Goal: Task Accomplishment & Management: Complete application form

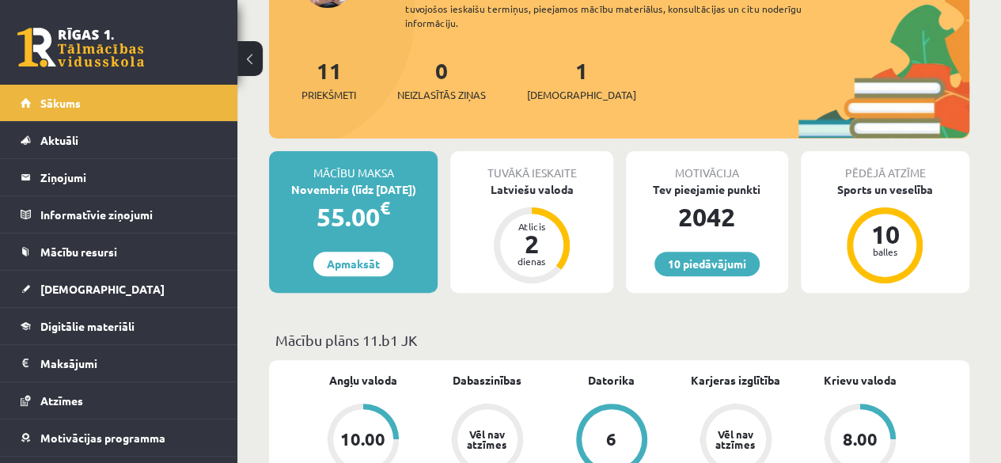
scroll to position [169, 0]
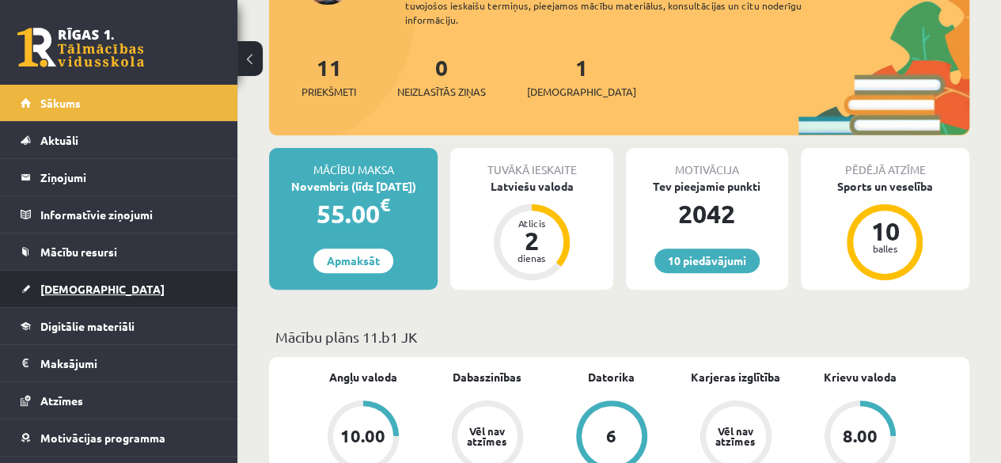
click at [120, 273] on link "[DEMOGRAPHIC_DATA]" at bounding box center [119, 289] width 197 height 36
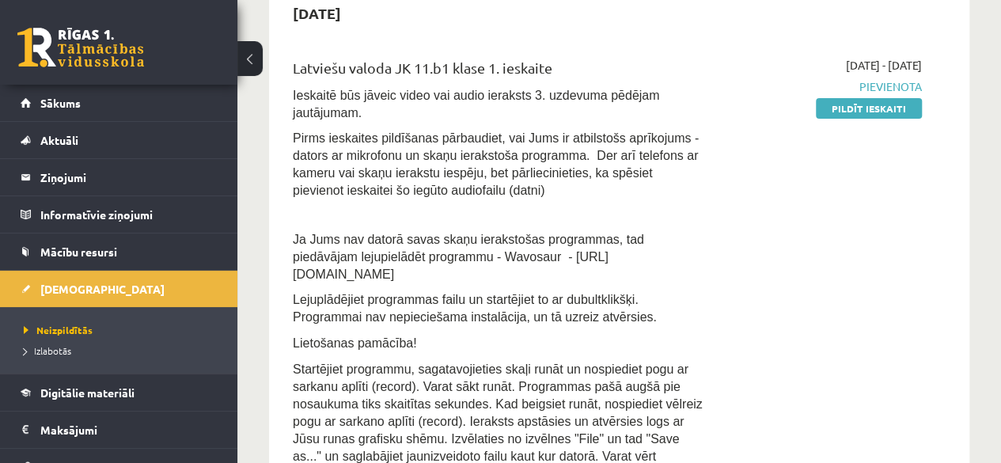
click at [220, 321] on ul "Neizpildītās Izlabotās" at bounding box center [118, 340] width 237 height 66
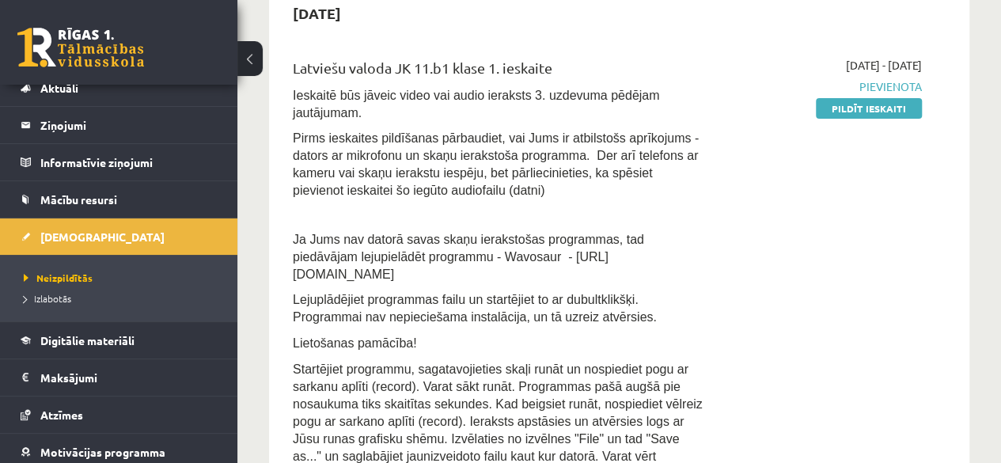
scroll to position [51, 0]
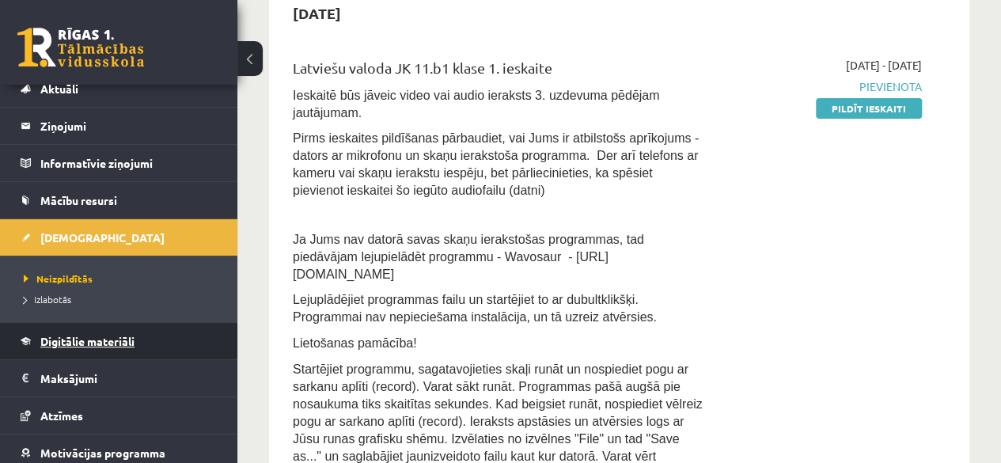
click at [201, 341] on link "Digitālie materiāli" at bounding box center [119, 341] width 197 height 36
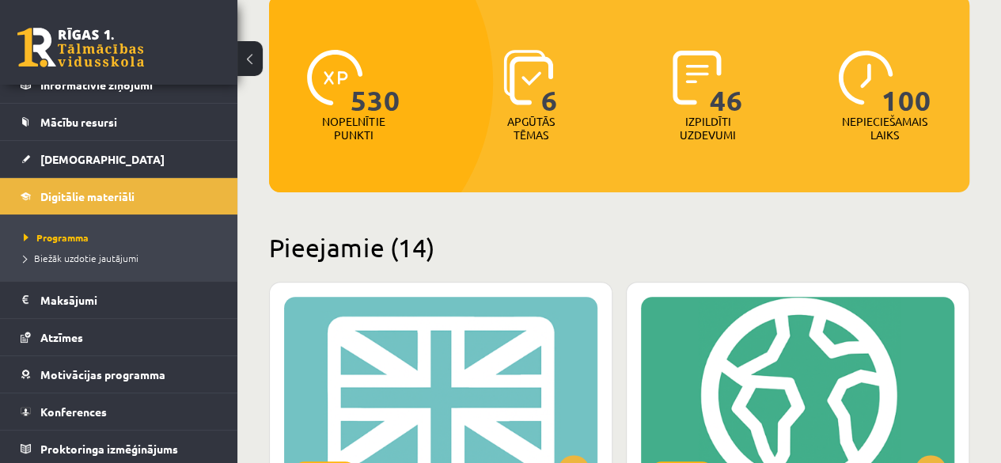
scroll to position [128, 0]
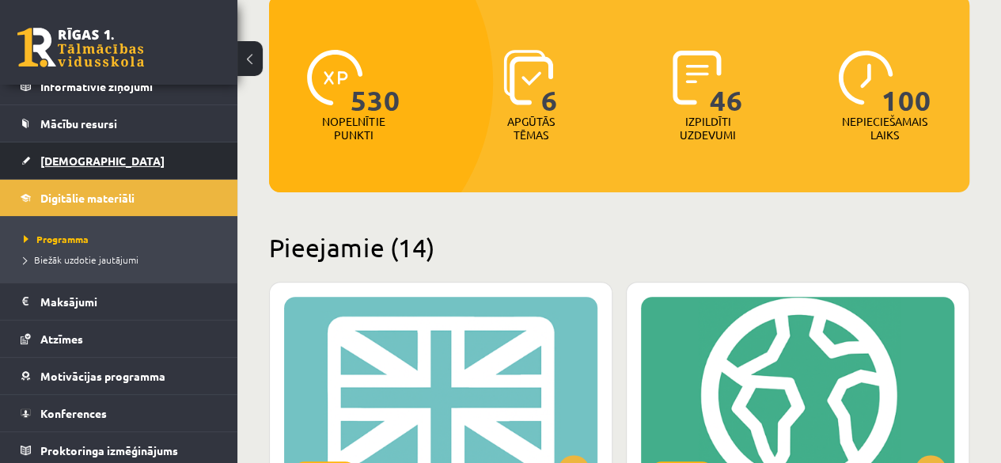
click at [64, 161] on span "[DEMOGRAPHIC_DATA]" at bounding box center [102, 161] width 124 height 14
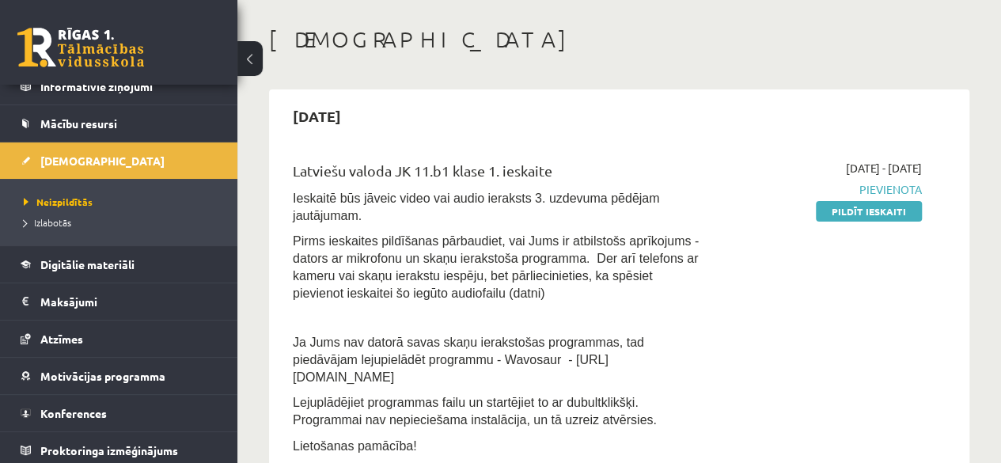
scroll to position [79, 0]
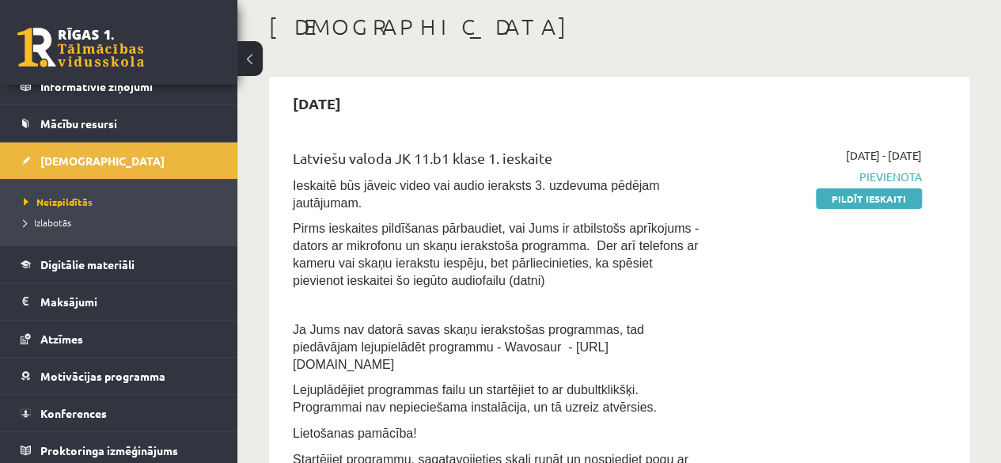
click at [952, 181] on div "Latviešu valoda JK 11.b1 klase 1. ieskaite Ieskaitē būs jāveic video vai audio …" at bounding box center [619, 372] width 685 height 483
click at [869, 205] on link "Pildīt ieskaiti" at bounding box center [869, 198] width 106 height 21
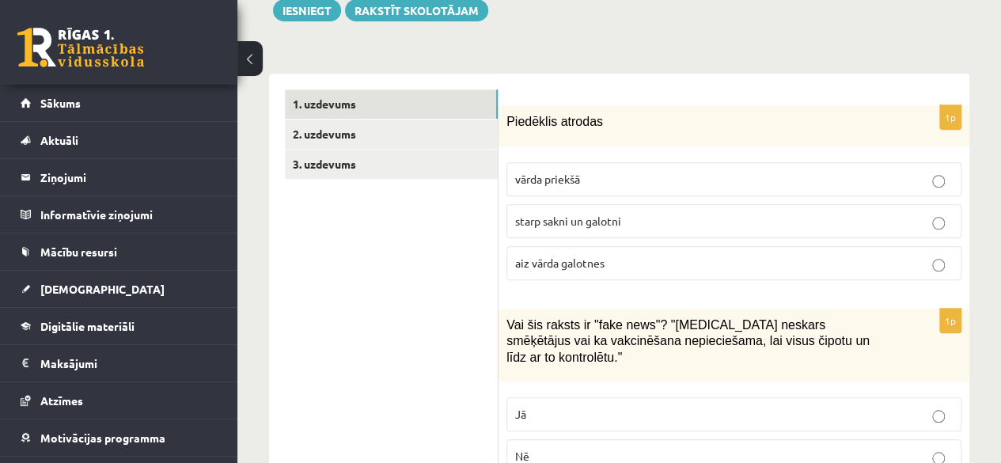
scroll to position [522, 0]
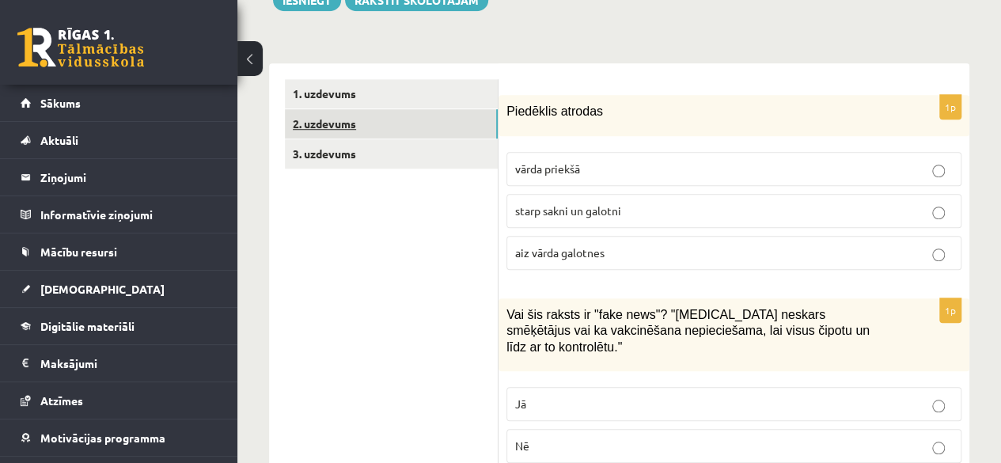
click at [394, 109] on link "2. uzdevums" at bounding box center [391, 123] width 213 height 29
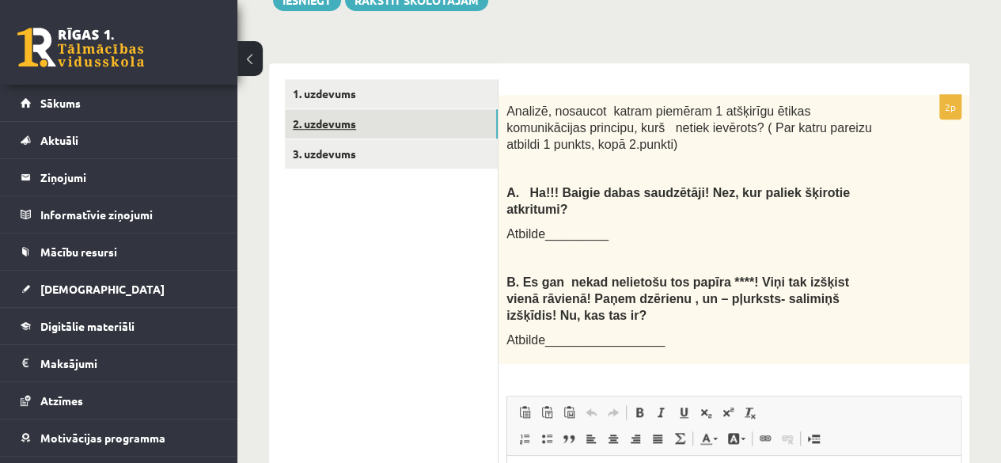
scroll to position [0, 0]
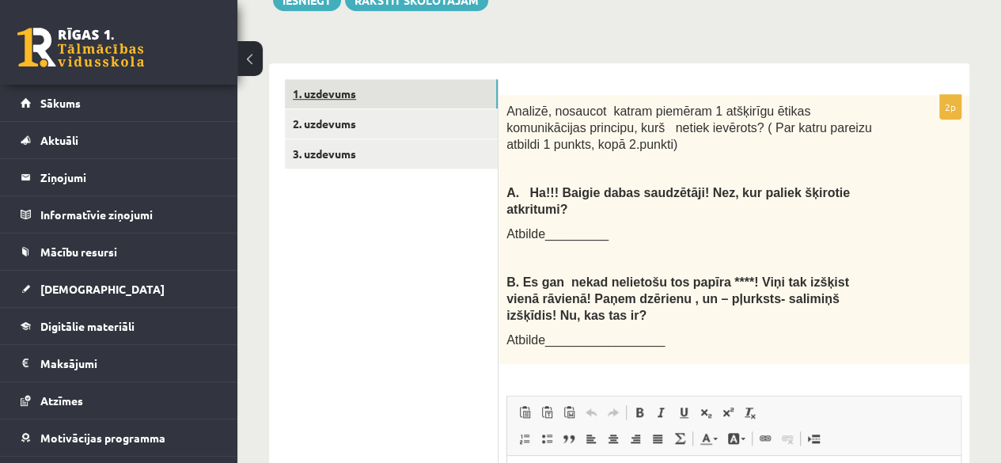
click at [355, 79] on link "1. uzdevums" at bounding box center [391, 93] width 213 height 29
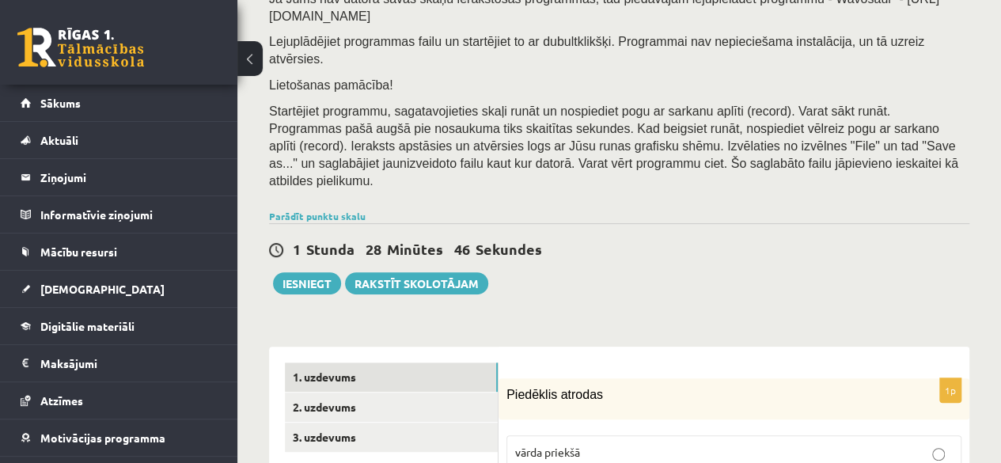
scroll to position [218, 0]
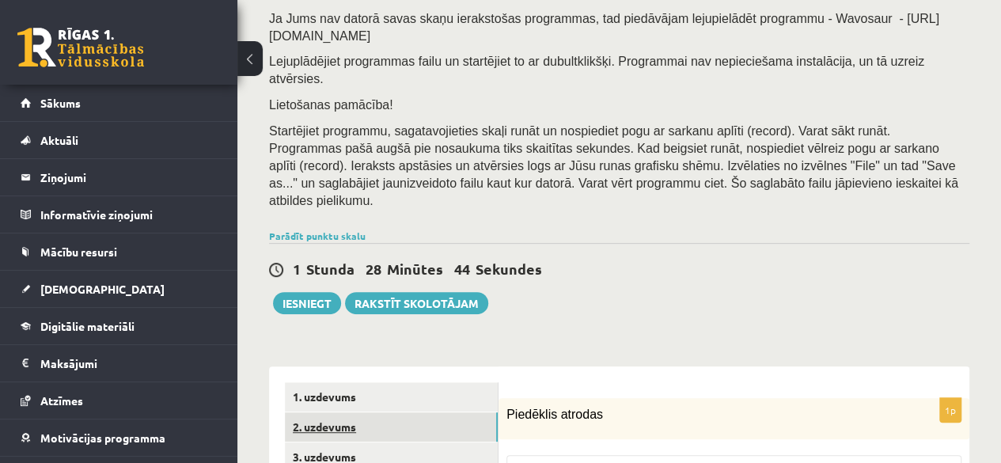
click at [329, 412] on link "2. uzdevums" at bounding box center [391, 426] width 213 height 29
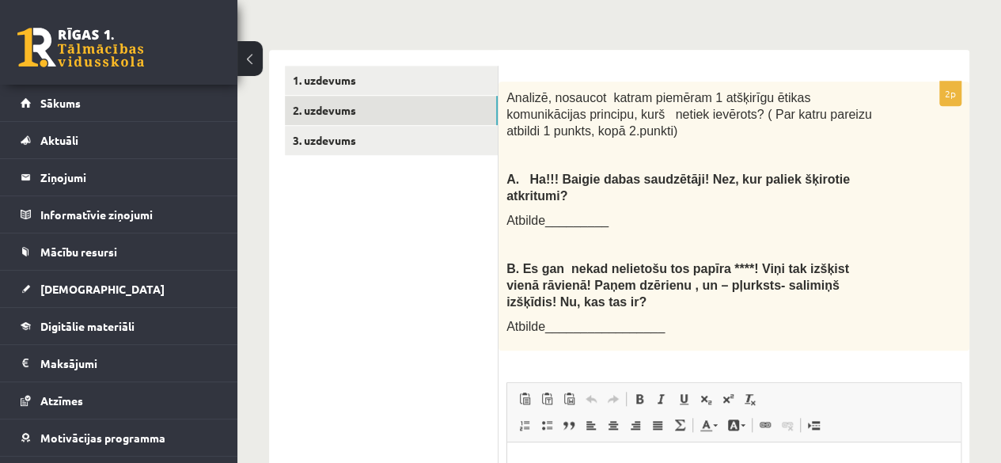
scroll to position [548, 0]
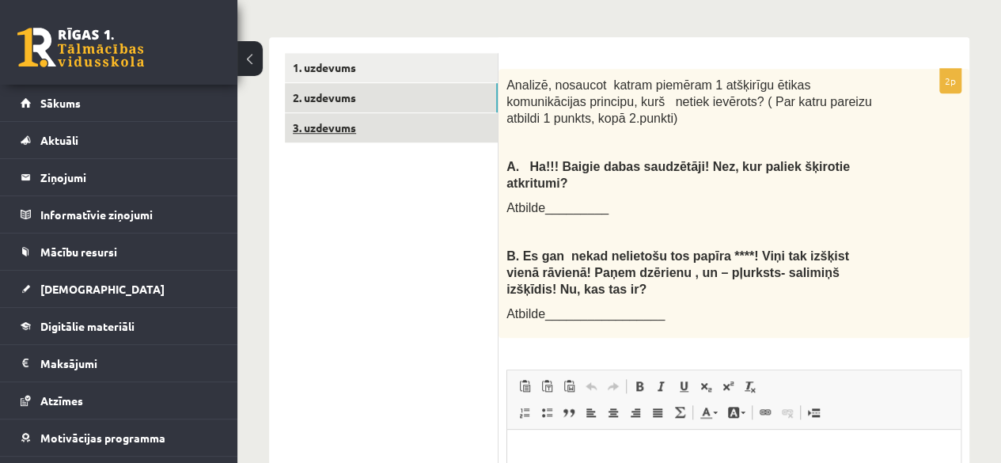
click at [429, 113] on link "3. uzdevums" at bounding box center [391, 127] width 213 height 29
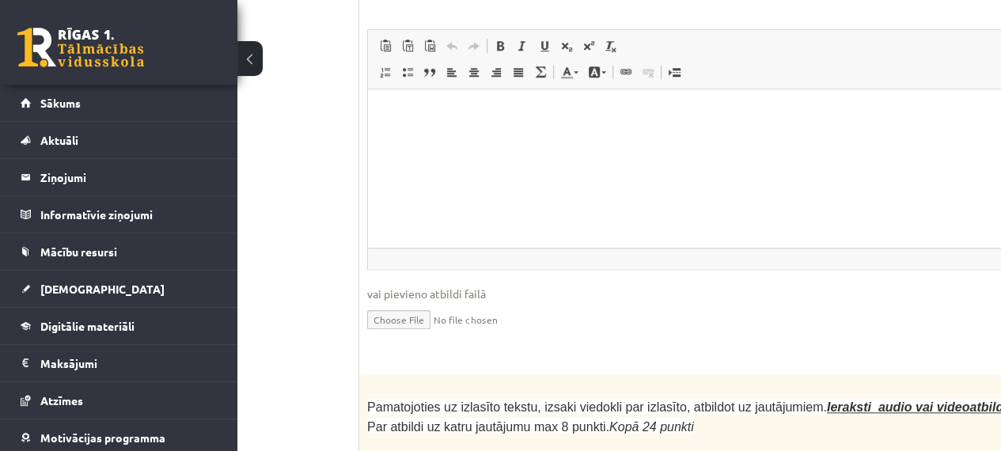
scroll to position [4184, 237]
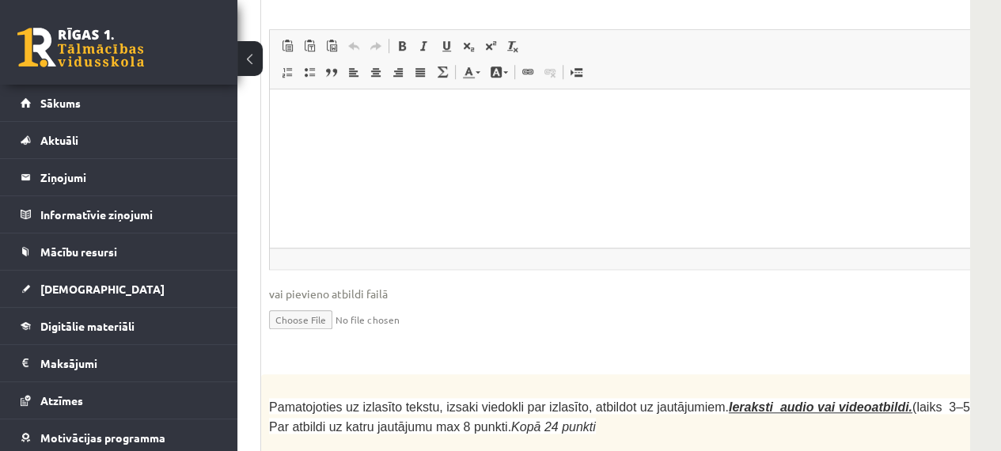
click at [255, 55] on button at bounding box center [249, 58] width 25 height 35
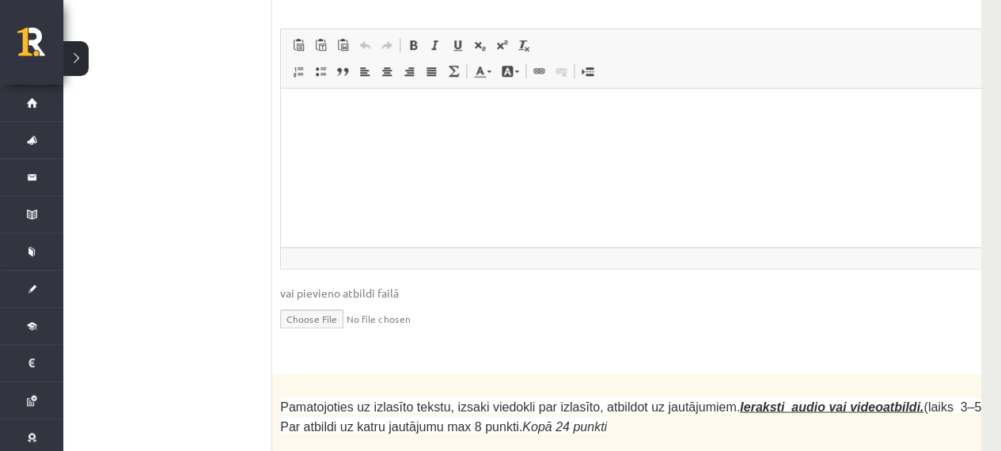
scroll to position [4184, 51]
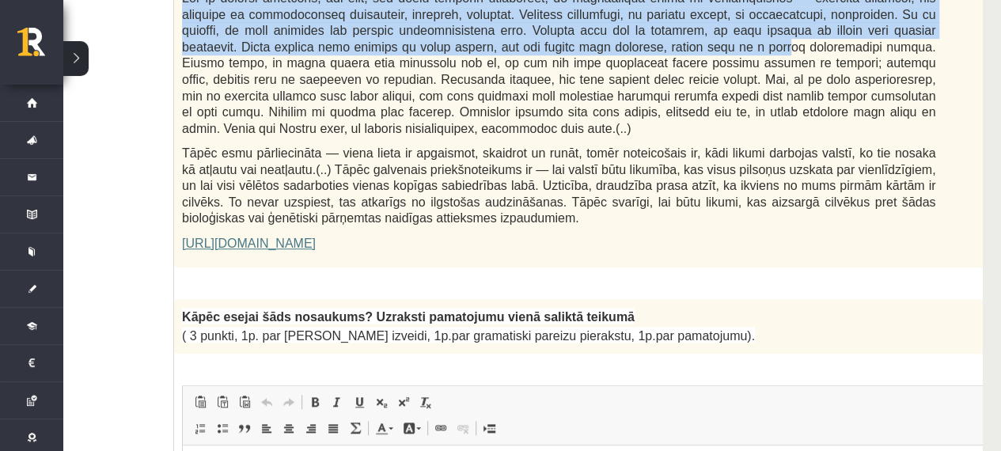
scroll to position [1061, 51]
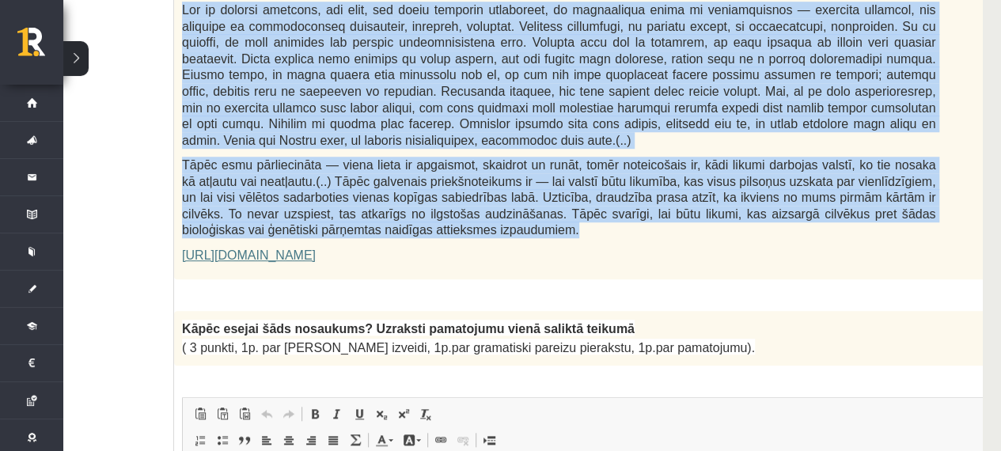
drag, startPoint x: 180, startPoint y: 40, endPoint x: 472, endPoint y: 159, distance: 314.6
copy div "Loremipsu do Sitametcon Adipiscin elitsedd "Eiusmodte incidi" Utla etdolorema a…"
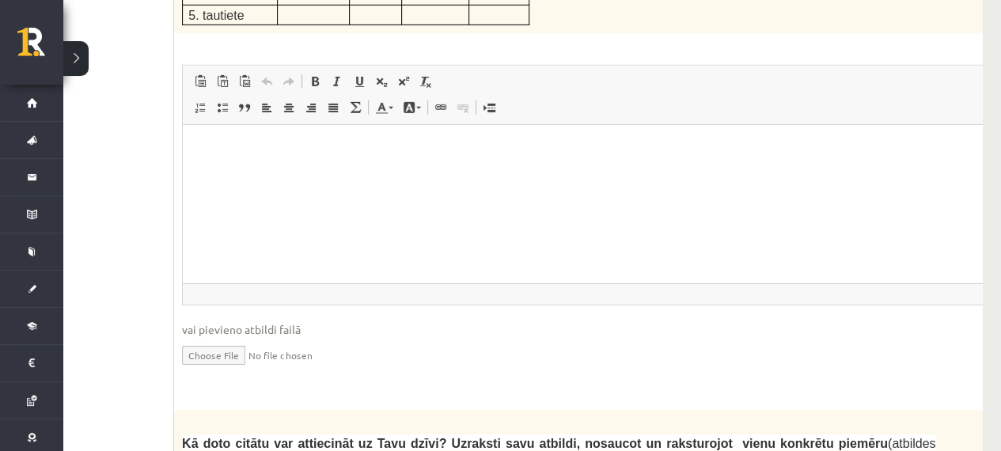
scroll to position [2984, 51]
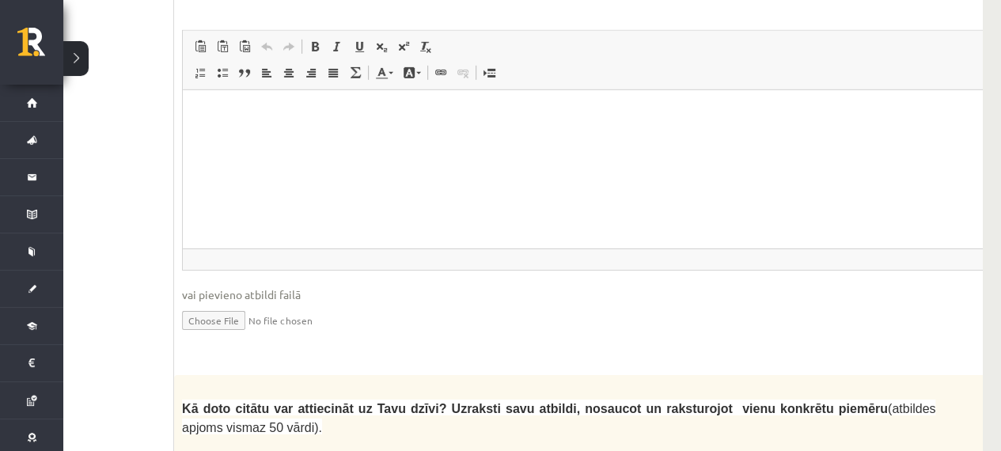
click at [689, 169] on fieldset "Rich Text Editor, wiswyg-editor-user-answer-47433974187680 Redaktora rīkjoslas …" at bounding box center [598, 190] width 833 height 321
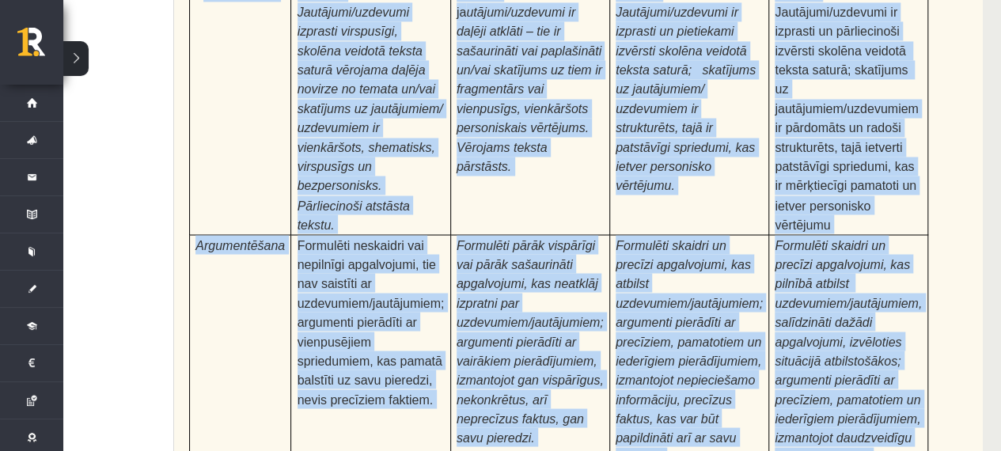
scroll to position [4944, 51]
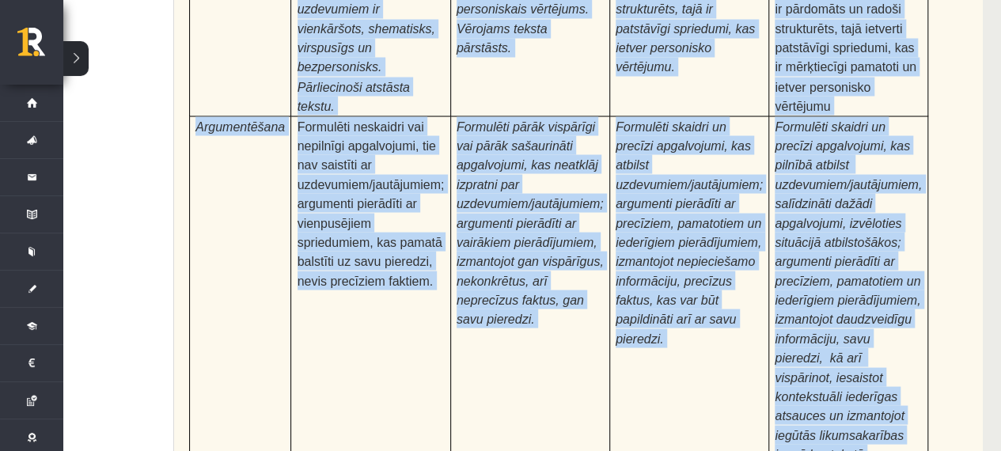
drag, startPoint x: 182, startPoint y: 281, endPoint x: 837, endPoint y: 191, distance: 661.6
click at [837, 191] on div "Pamatojoties uz izlasīto tekstu, izsaki viedokli par izlasīto, atbildot uz jaut…" at bounding box center [598, 44] width 849 height 859
copy div "Loremipsumdo si ametcons adipis, elitse doeiusmo tem incididu, utlabore et dolo…"
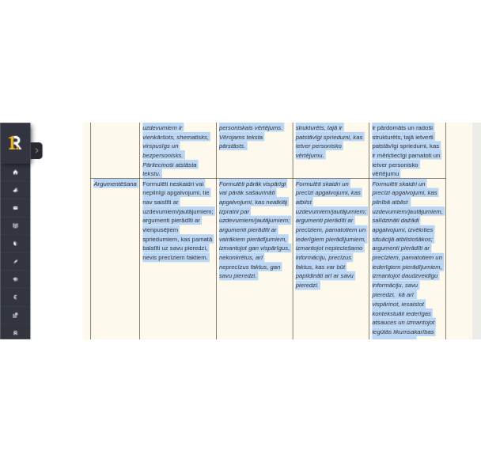
scroll to position [0, 0]
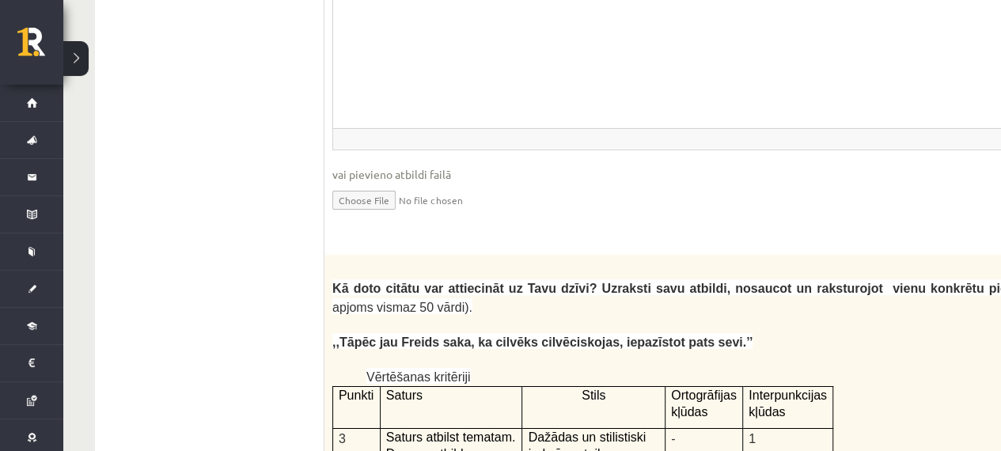
scroll to position [3112, 0]
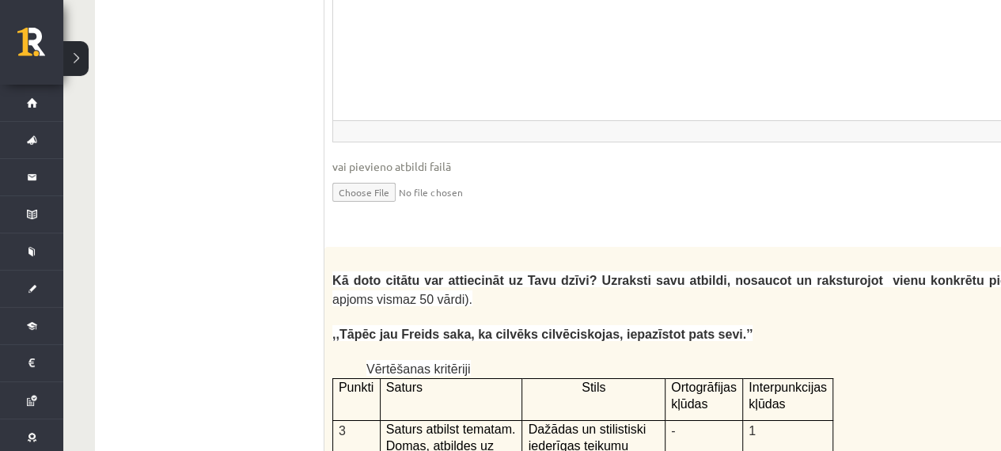
click at [959, 359] on p "Vērtēšanas kritēriji" at bounding box center [726, 368] width 720 height 19
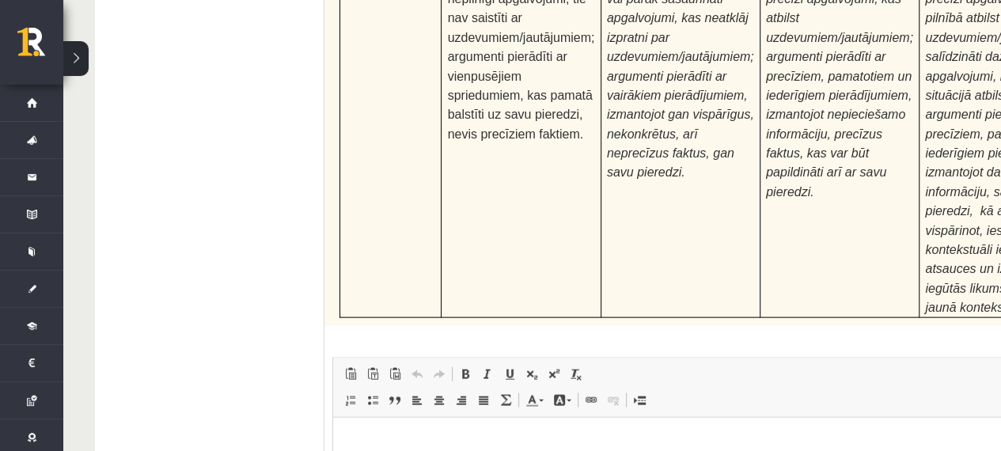
scroll to position [5121, 0]
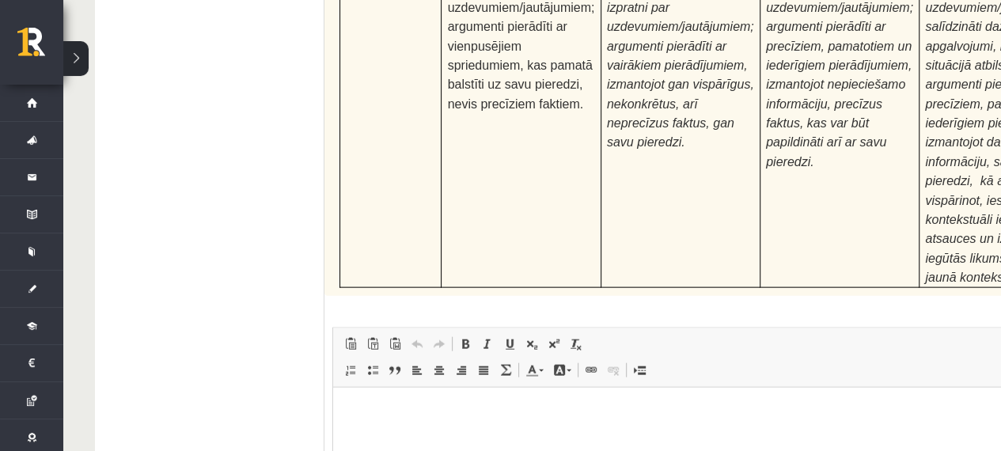
type input "**********"
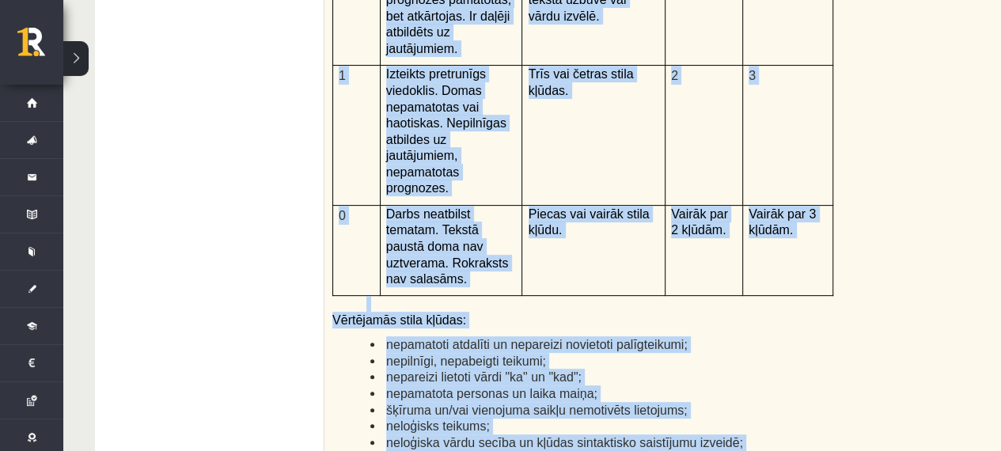
scroll to position [3713, 0]
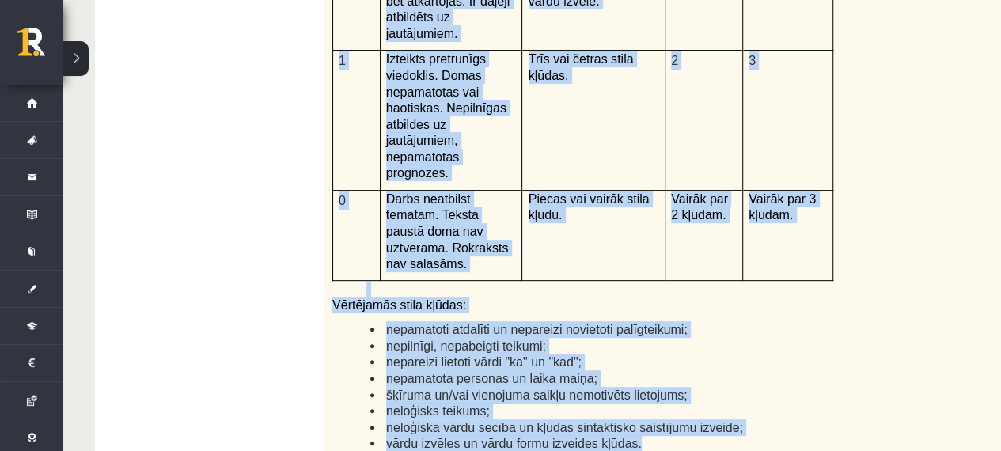
drag, startPoint x: 330, startPoint y: 317, endPoint x: 640, endPoint y: 276, distance: 312.2
click at [640, 276] on div "Kā doto citātu var attiecināt uz Tavu dzīvi? Uzraksti savu atbildi, nosaucot un…" at bounding box center [749, 57] width 849 height 822
copy div "Lo ipsu dolors ame consectetu ad Elit seddo? Eiusmodt inci utlabor, etdolore ma…"
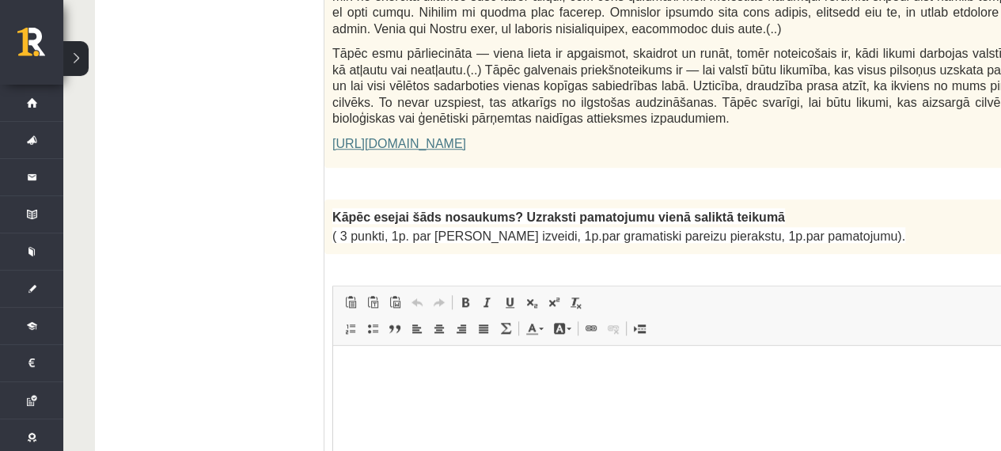
scroll to position [1179, 0]
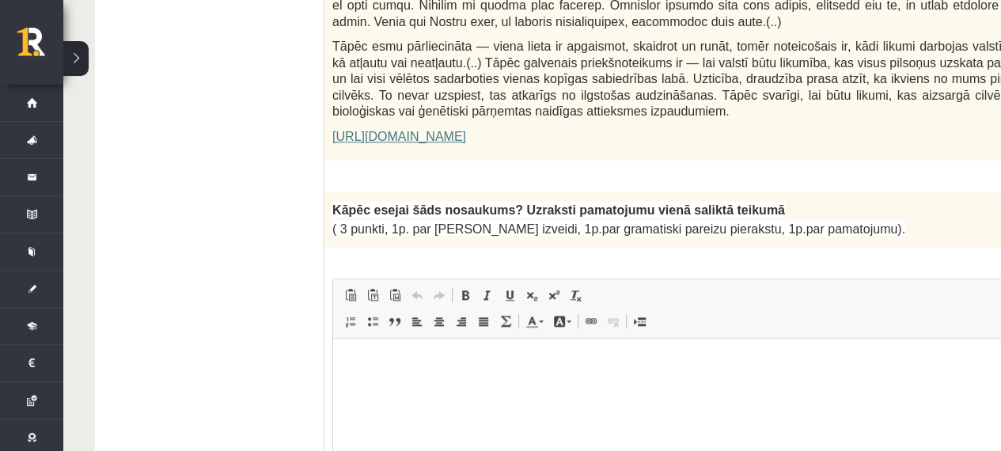
drag, startPoint x: 329, startPoint y: 143, endPoint x: 849, endPoint y: 172, distance: 520.0
click at [849, 192] on div "Kāpēc esejai šāds nosaukums? Uzraksti pamatojumu vienā saliktā teikumā ( 3 punk…" at bounding box center [749, 219] width 849 height 55
copy div "Kāpēc esejai šāds nosaukums? Uzraksti pamatojumu vienā saliktā teikumā ( 3 punk…"
click at [404, 370] on html at bounding box center [748, 362] width 831 height 48
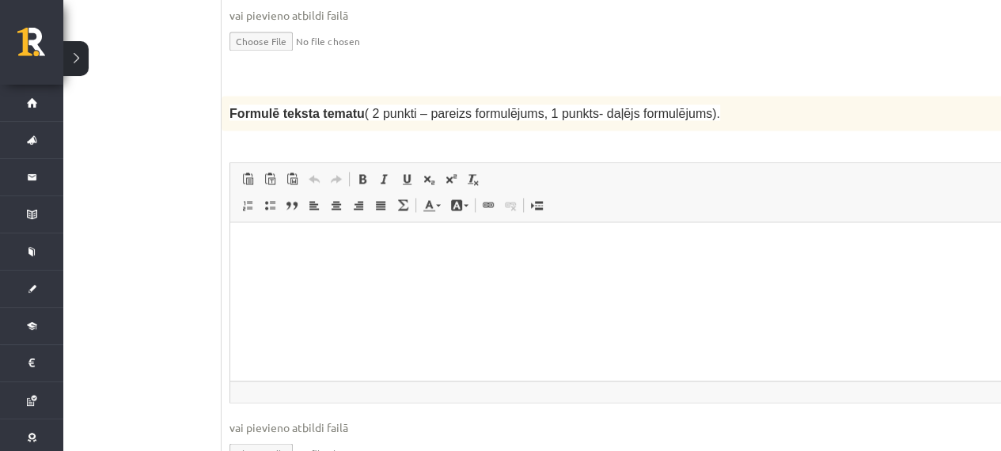
scroll to position [1672, 32]
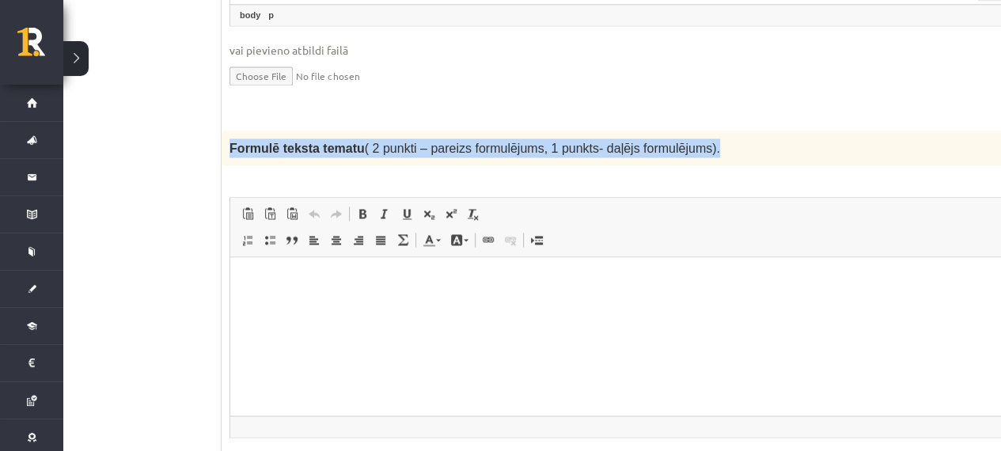
drag, startPoint x: 227, startPoint y: 74, endPoint x: 685, endPoint y: 63, distance: 458.4
click at [685, 131] on div "Formulē teksta tematu ( 2 punkti – pareizs formulējums, 1 punkts- daļējs formul…" at bounding box center [646, 148] width 849 height 35
copy span "Formulē teksta tematu ( 2 punkti – pareizs formulējums, 1 punkts- daļējs formul…"
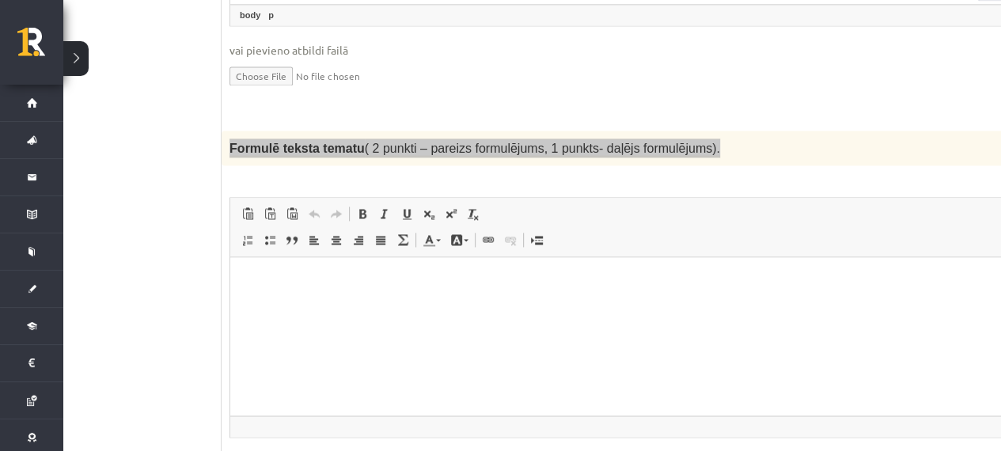
click at [321, 280] on p "To enrich screen reader interactions, please activate Accessibility in Grammarl…" at bounding box center [645, 282] width 799 height 17
drag, startPoint x: 419, startPoint y: 282, endPoint x: 325, endPoint y: 277, distance: 94.3
click at [325, 277] on p "**********" at bounding box center [626, 282] width 760 height 17
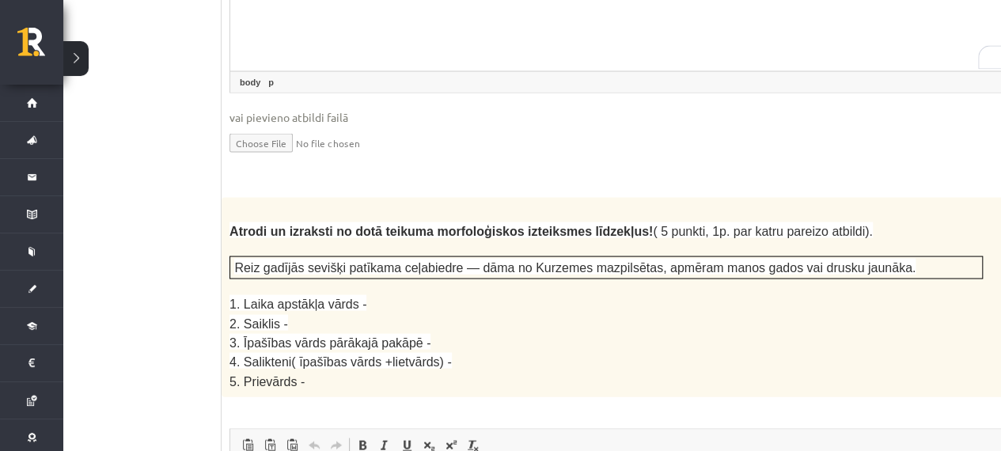
scroll to position [2059, 32]
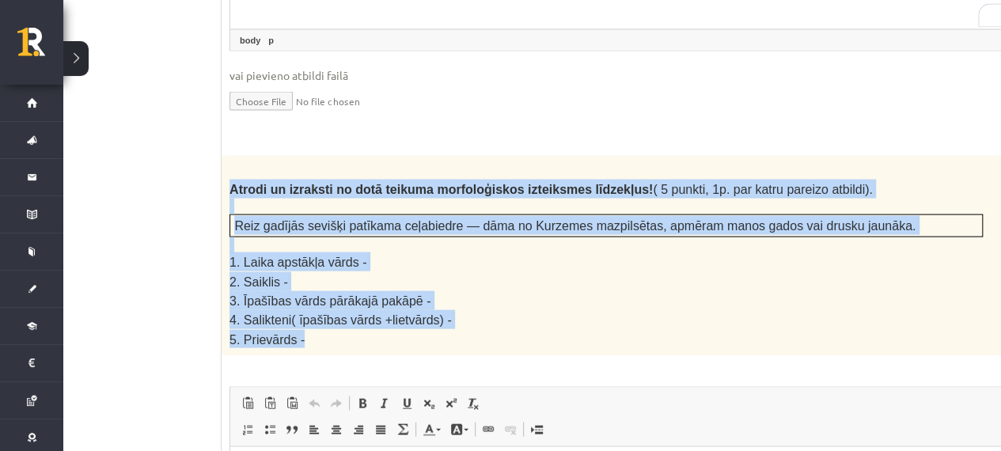
drag, startPoint x: 230, startPoint y: 114, endPoint x: 331, endPoint y: 276, distance: 191.3
click at [331, 276] on div "Atrodi un izraksti no dotā teikuma morfoloģiskos izteiksmes līdzekļus! ( 5 punk…" at bounding box center [646, 255] width 849 height 199
copy div "Atrodi un izraksti no dotā teikuma morfoloģiskos izteiksmes līdzekļus! ( 5 punk…"
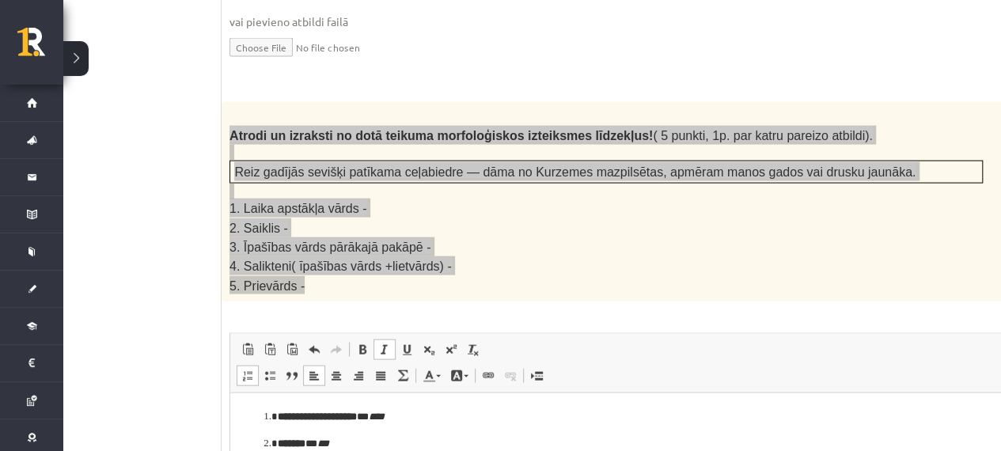
click at [282, 415] on strong "**********" at bounding box center [317, 417] width 79 height 10
drag, startPoint x: 271, startPoint y: 413, endPoint x: 379, endPoint y: 417, distance: 107.7
click at [379, 417] on li "**********" at bounding box center [646, 417] width 736 height 17
click at [354, 340] on link "Treknraksts Klaviatūras saīsne vadīšanas taustiņš+B" at bounding box center [362, 350] width 22 height 21
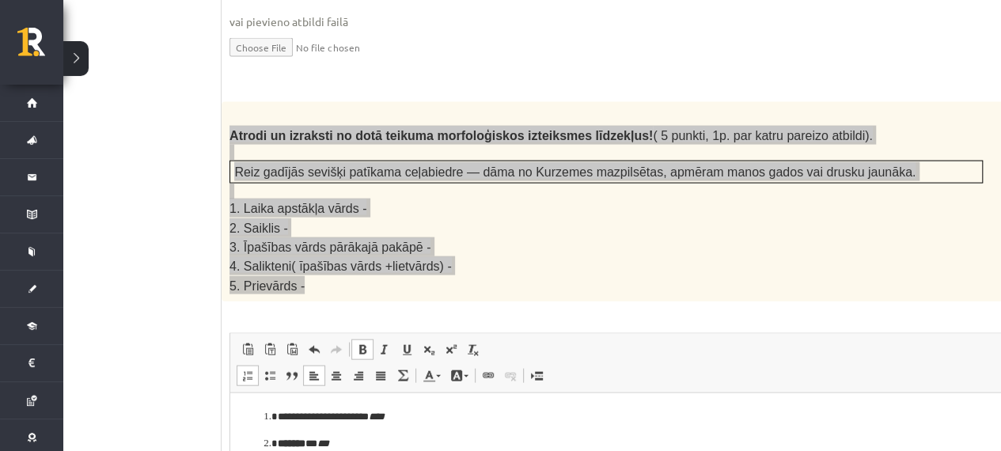
click at [287, 446] on strong "*******" at bounding box center [292, 444] width 28 height 10
click at [364, 344] on span at bounding box center [362, 350] width 13 height 13
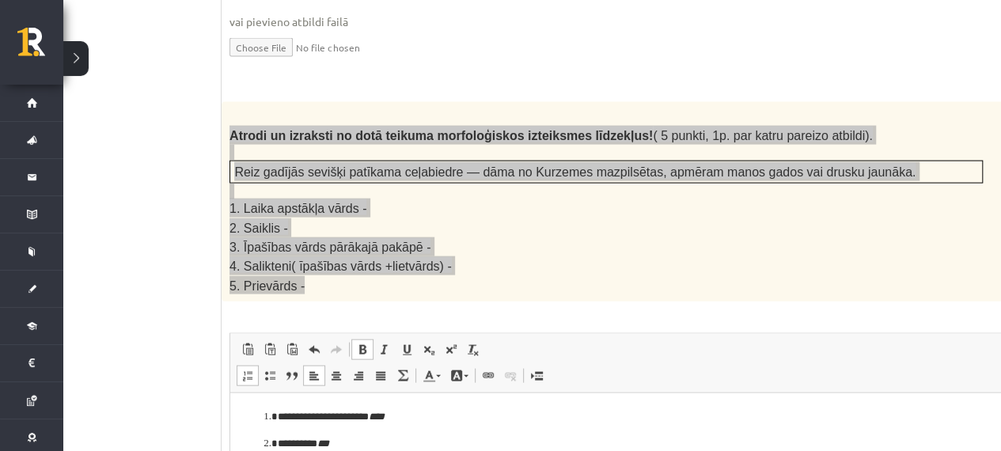
drag, startPoint x: 430, startPoint y: 469, endPoint x: 275, endPoint y: 467, distance: 155.1
click at [359, 344] on span at bounding box center [362, 350] width 13 height 13
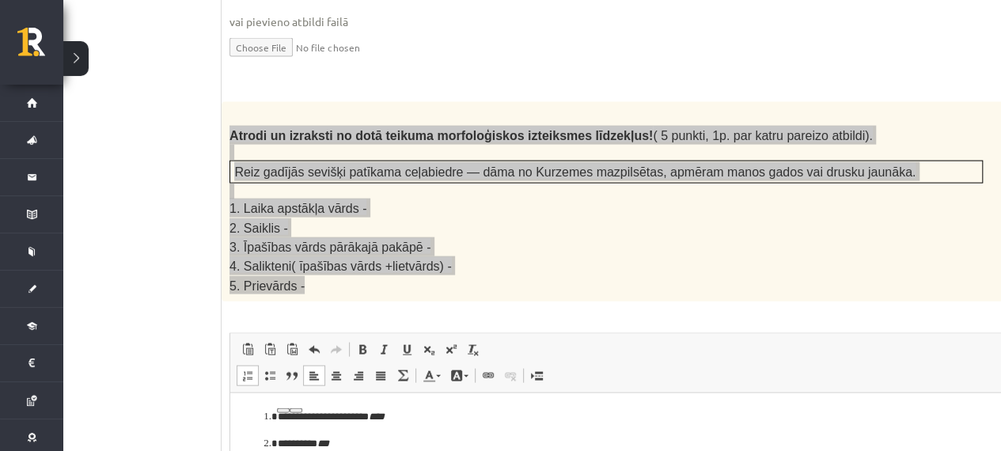
drag, startPoint x: 460, startPoint y: 496, endPoint x: 278, endPoint y: 497, distance: 182.1
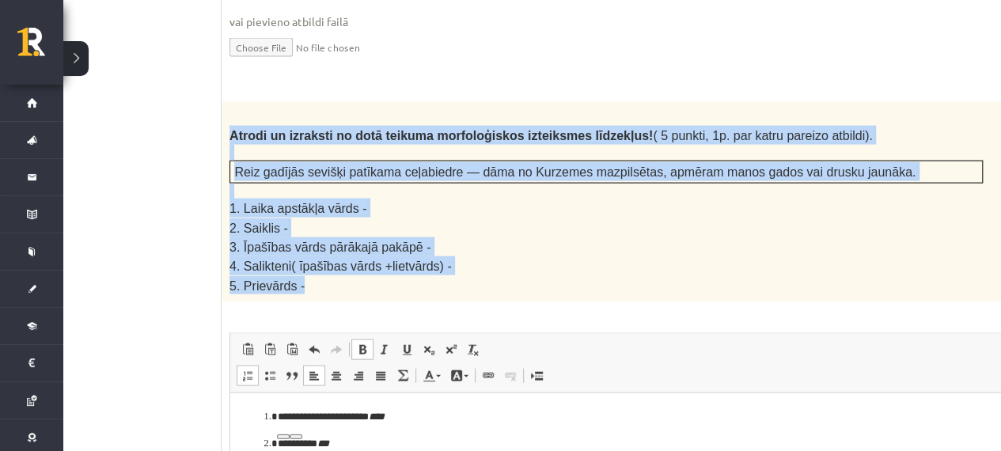
click at [363, 334] on span "Redaktora rīkjoslas Ielīmēt Klaviatūras saīsne vadīšanas taustiņš+V Ievietot kā…" at bounding box center [645, 363] width 831 height 59
click at [363, 344] on span at bounding box center [362, 350] width 13 height 13
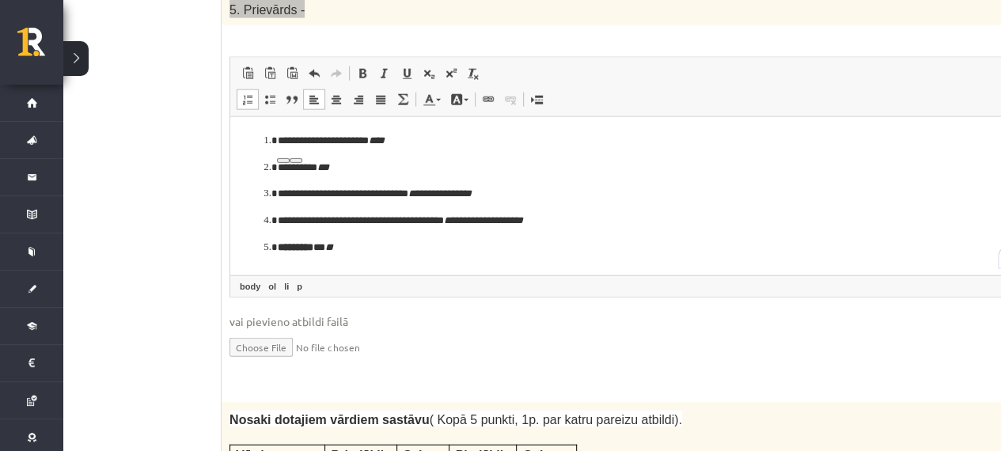
scroll to position [2340, 32]
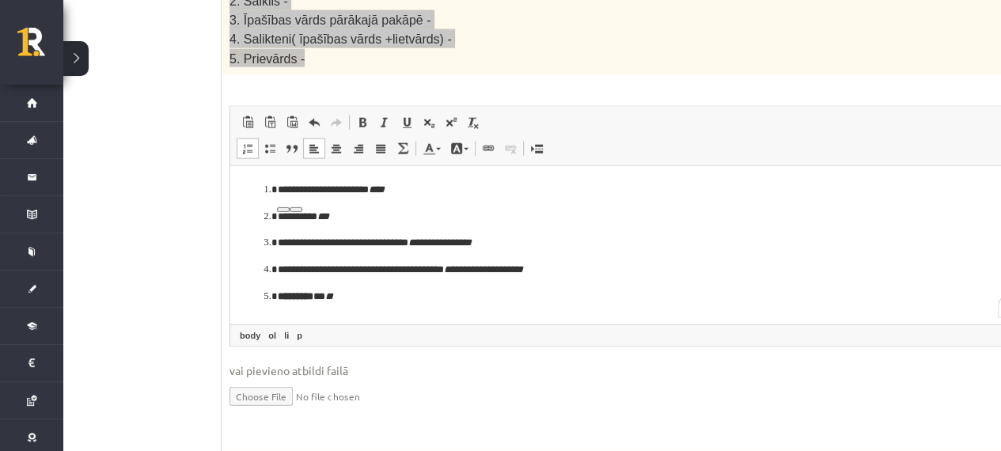
click at [583, 270] on p "**********" at bounding box center [626, 270] width 697 height 17
click at [311, 292] on strong "*********" at bounding box center [296, 296] width 36 height 10
click at [359, 116] on span at bounding box center [362, 122] width 13 height 13
click at [550, 191] on p "**********" at bounding box center [626, 190] width 697 height 17
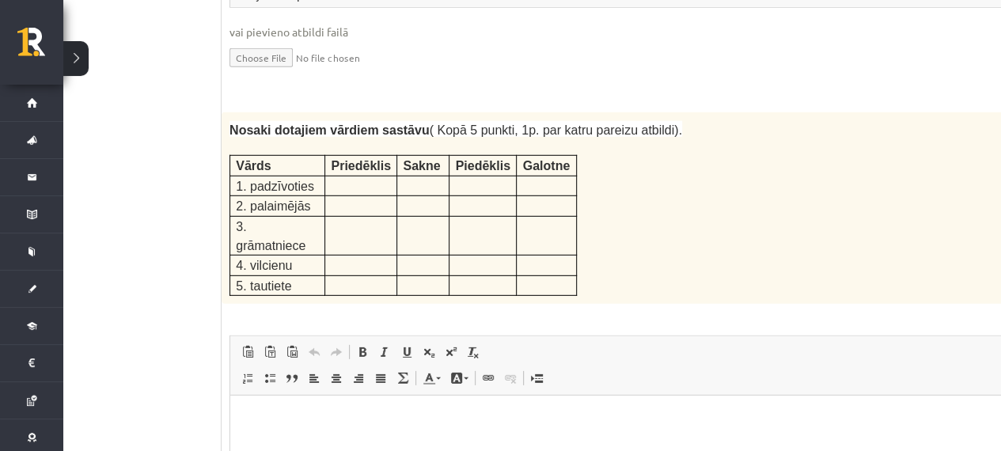
scroll to position [2650, 32]
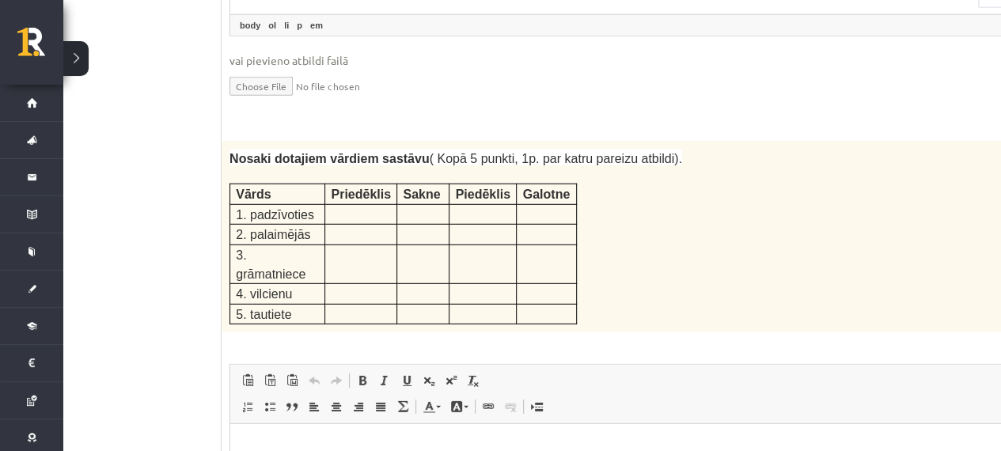
drag, startPoint x: 218, startPoint y: 82, endPoint x: 530, endPoint y: 148, distance: 318.7
click at [584, 180] on div "Nosaki dotajiem vārdiem sastāvu ( Kopā 5 punkti, 1p. par katru pareizu atbildi)…" at bounding box center [646, 237] width 849 height 192
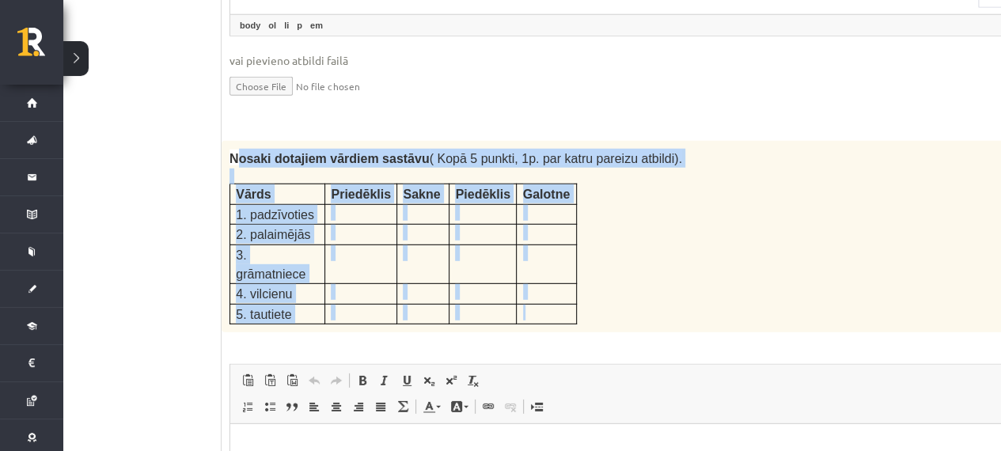
drag, startPoint x: 234, startPoint y: 77, endPoint x: 571, endPoint y: 217, distance: 365.9
click at [571, 217] on div "Nosaki dotajiem vārdiem sastāvu ( Kopā 5 punkti, 1p. par katru pareizu atbildi)…" at bounding box center [646, 237] width 849 height 192
copy div "osaki dotajiem vārdiem sastāvu ( Kopā 5 punkti, 1p. par katru pareizu atbildi).…"
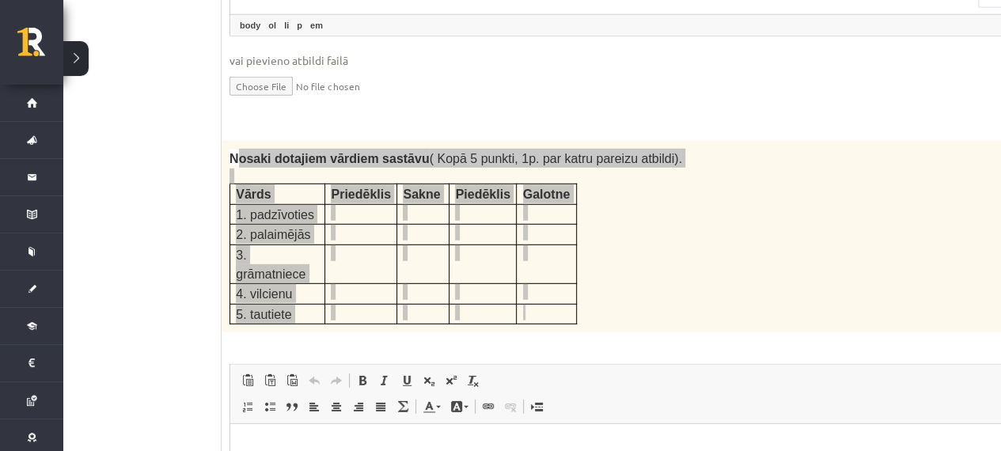
click at [332, 462] on html at bounding box center [645, 448] width 831 height 48
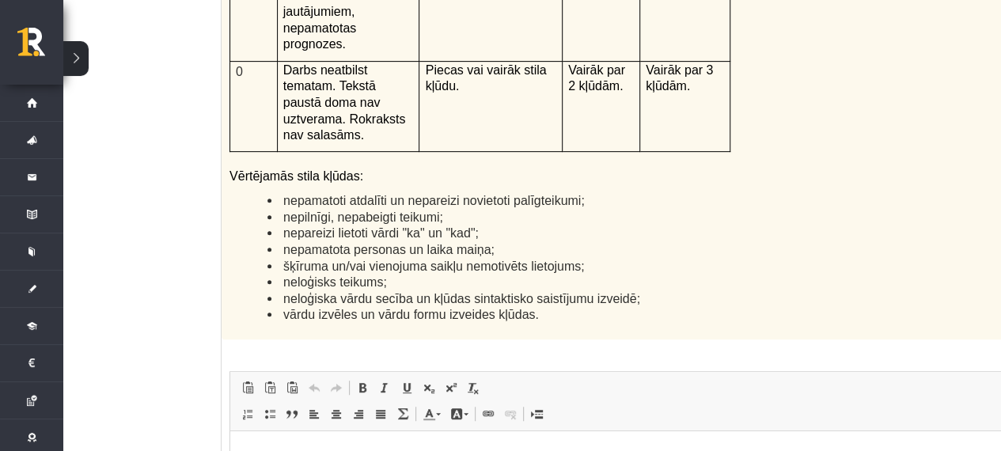
scroll to position [3836, 32]
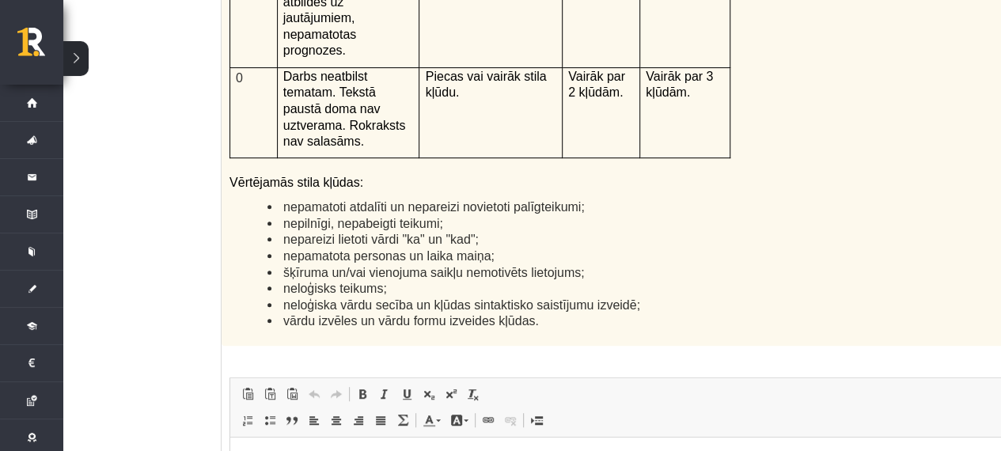
drag, startPoint x: 238, startPoint y: 455, endPoint x: 921, endPoint y: 495, distance: 683.4
copy p "**********"
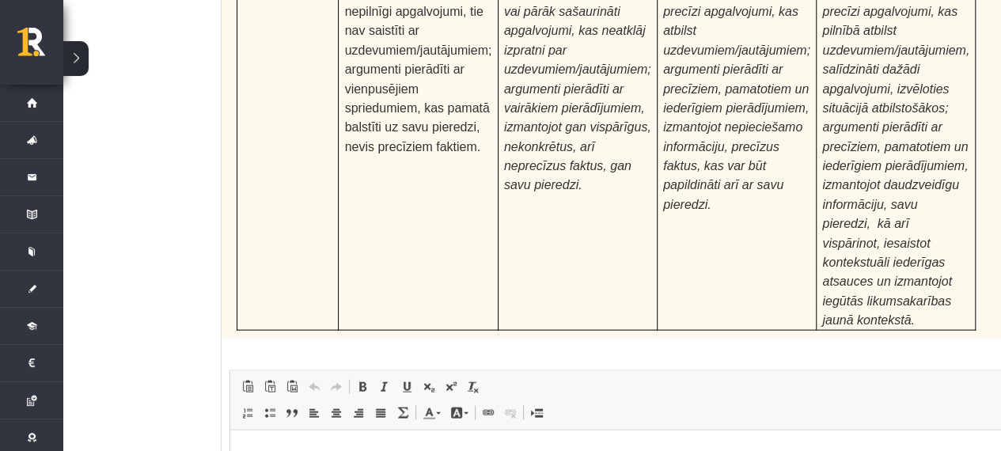
scroll to position [5138, 32]
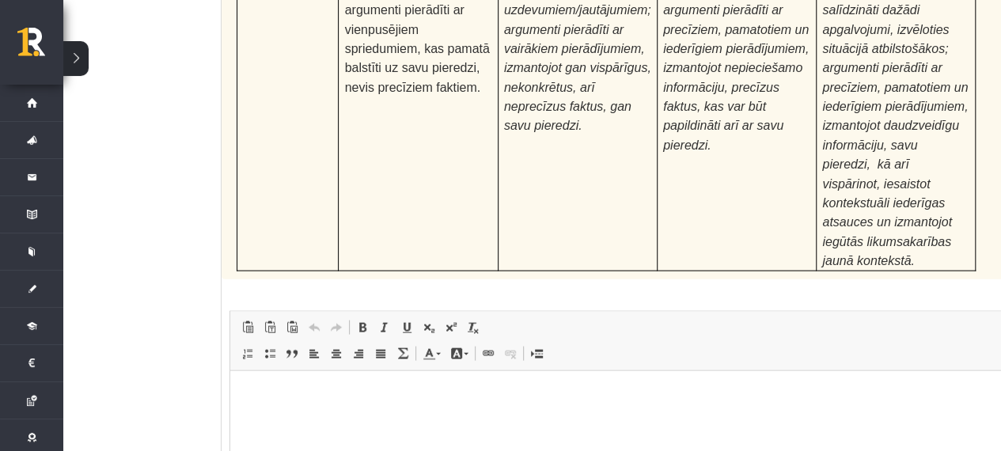
click at [234, 312] on span "Redaktora rīkjoslas Ielīmēt Klaviatūras saīsne vadīšanas taustiņš+V Ievietot kā…" at bounding box center [645, 341] width 831 height 59
click at [243, 390] on html at bounding box center [645, 394] width 831 height 48
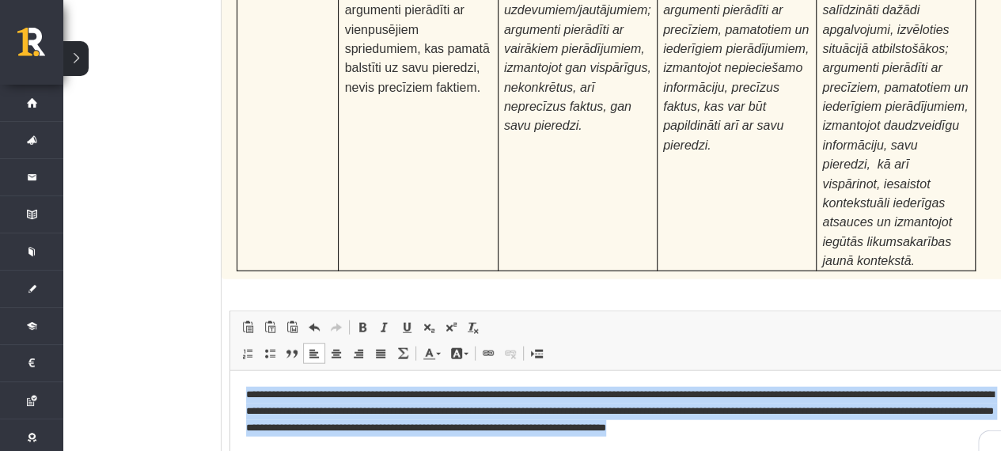
drag, startPoint x: 892, startPoint y: 426, endPoint x: 247, endPoint y: 398, distance: 645.7
click at [247, 398] on p "**********" at bounding box center [626, 410] width 760 height 49
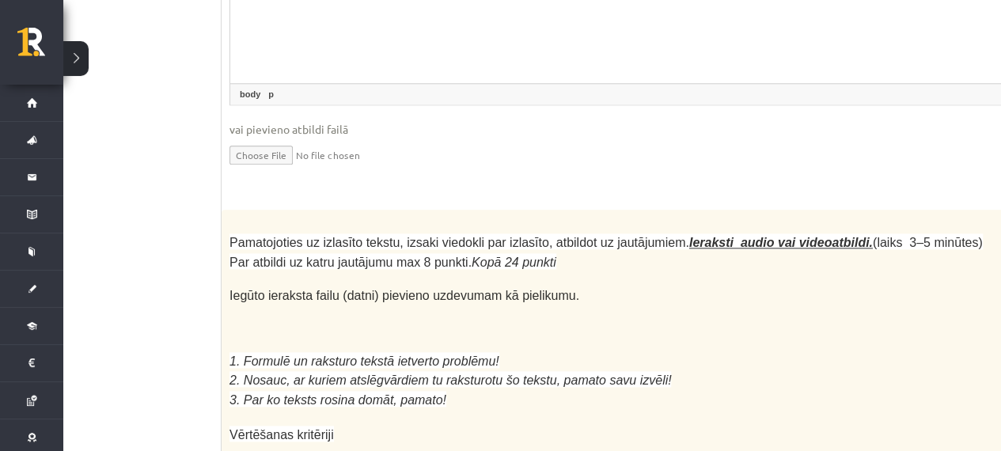
scroll to position [3954, 32]
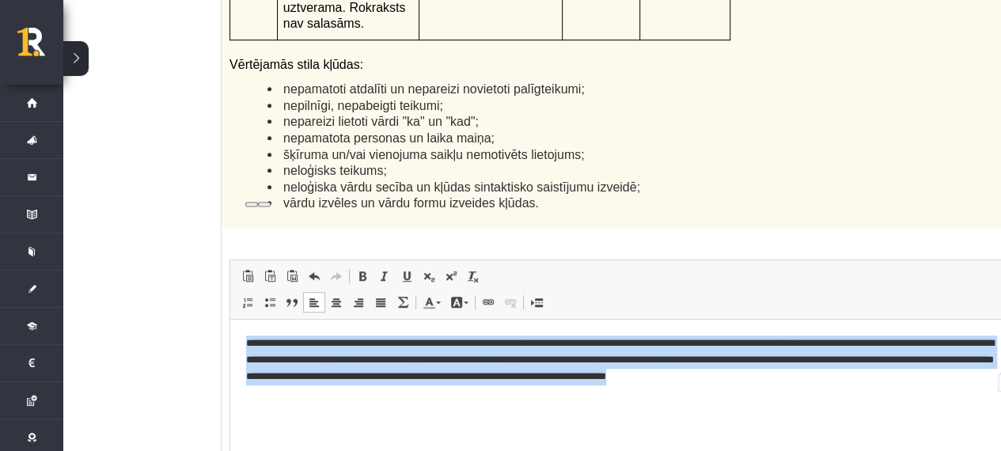
click at [670, 396] on html "**********" at bounding box center [645, 359] width 831 height 81
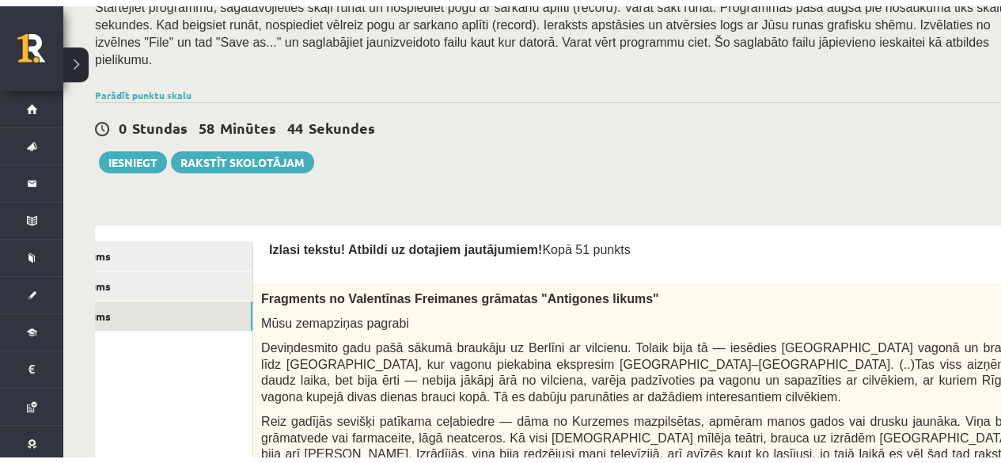
scroll to position [387, 0]
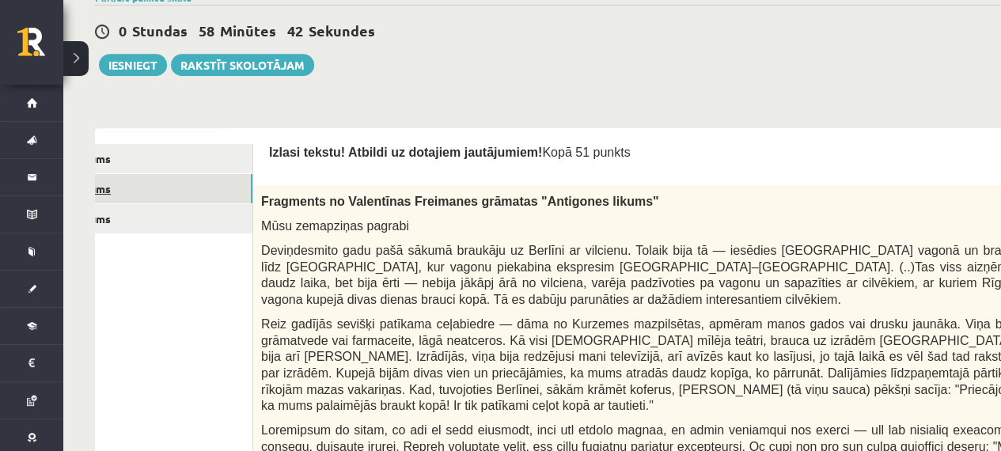
click at [163, 174] on link "2. uzdevums" at bounding box center [146, 188] width 213 height 29
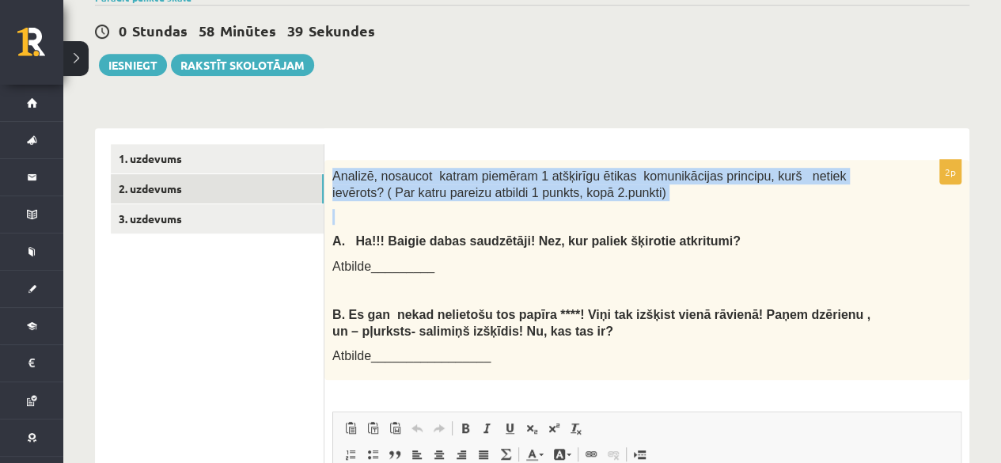
scroll to position [0, 0]
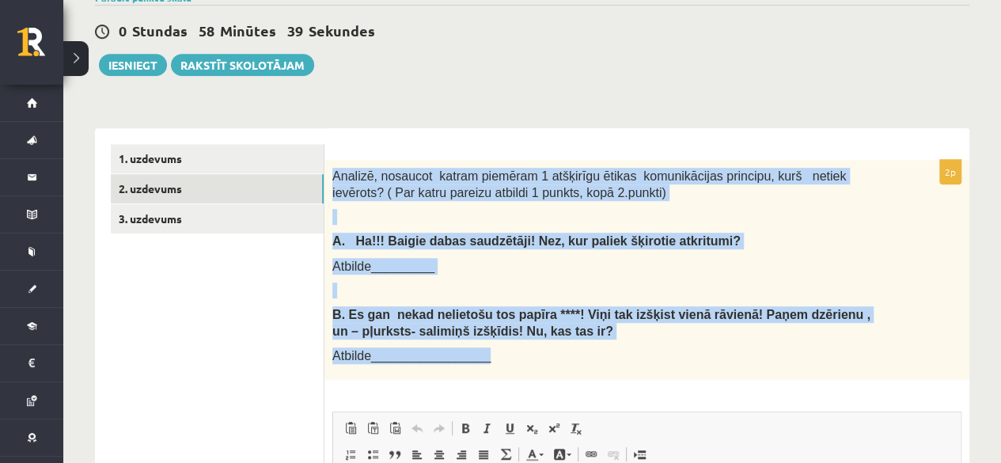
drag, startPoint x: 317, startPoint y: 175, endPoint x: 514, endPoint y: 360, distance: 270.5
click at [514, 360] on div "Analizē, nosaucot katram piemēram 1 atšķirīgu ētikas komunikācijas principu, ku…" at bounding box center [647, 270] width 645 height 220
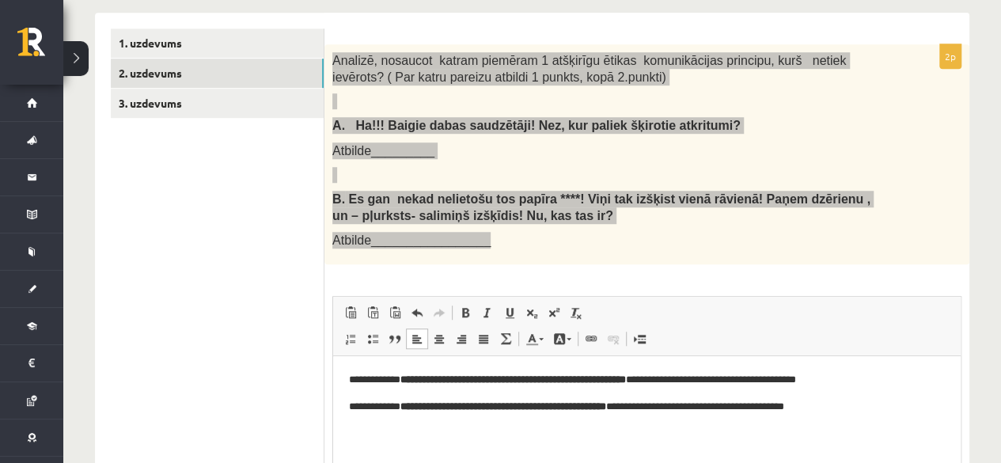
scroll to position [501, 0]
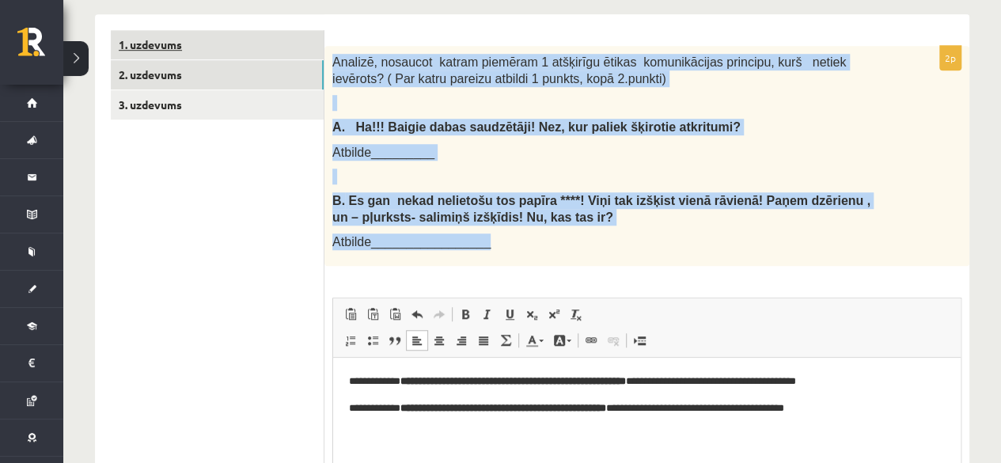
click at [269, 30] on link "1. uzdevums" at bounding box center [217, 44] width 213 height 29
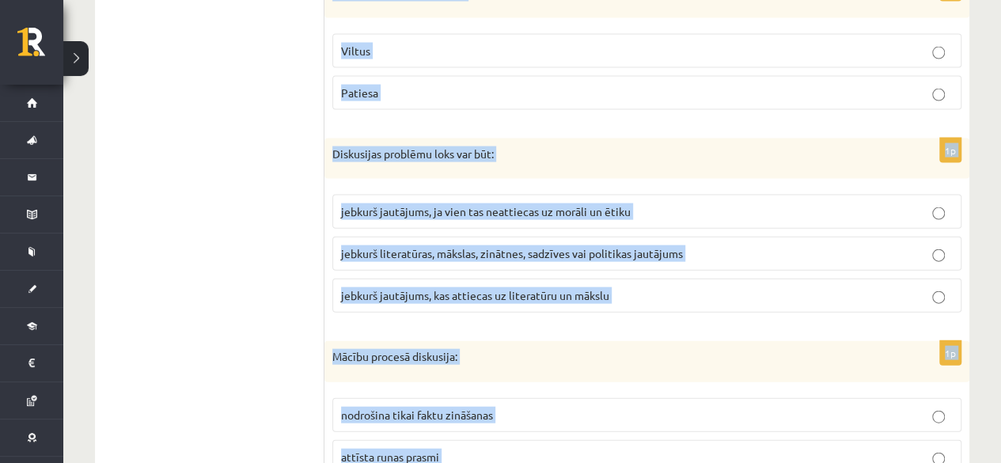
scroll to position [7691, 0]
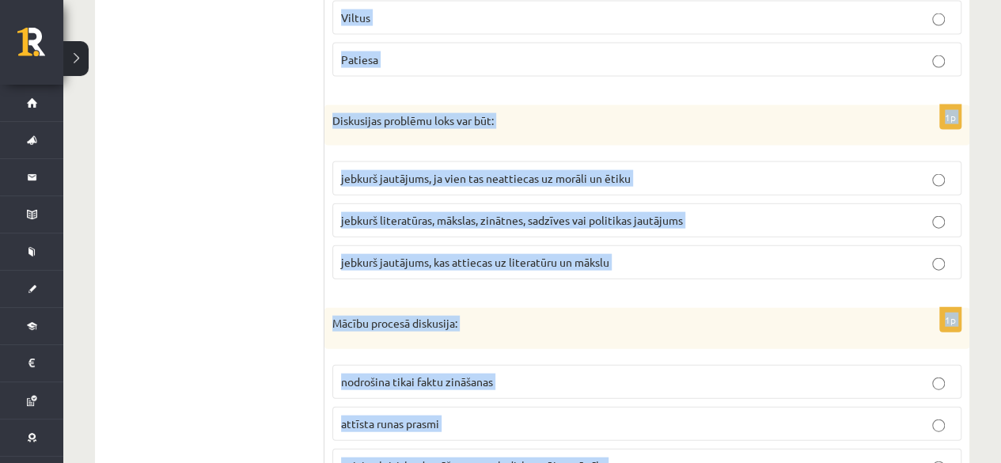
drag, startPoint x: 333, startPoint y: 45, endPoint x: 627, endPoint y: 421, distance: 477.1
copy form "Loremipsu dolorsi ametc adipisc elits doeiu te incidid utl etdol magnaali 0e Ad…"
click at [435, 458] on p "veicina kritisko domāšanu un valodisko spēju attīstību" at bounding box center [647, 466] width 612 height 17
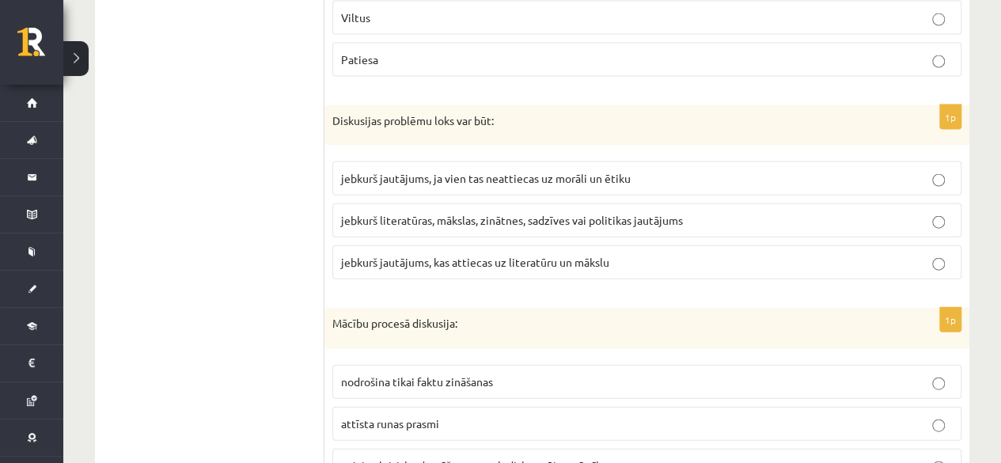
click at [526, 171] on span "jebkurš jautājums, ja vien tas neattiecas uz morāli un ētiku" at bounding box center [486, 178] width 290 height 14
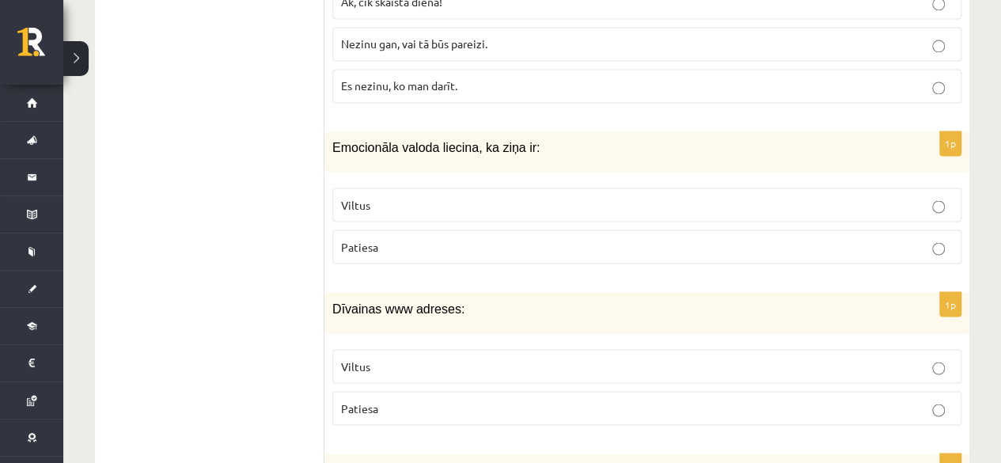
scroll to position [7311, 0]
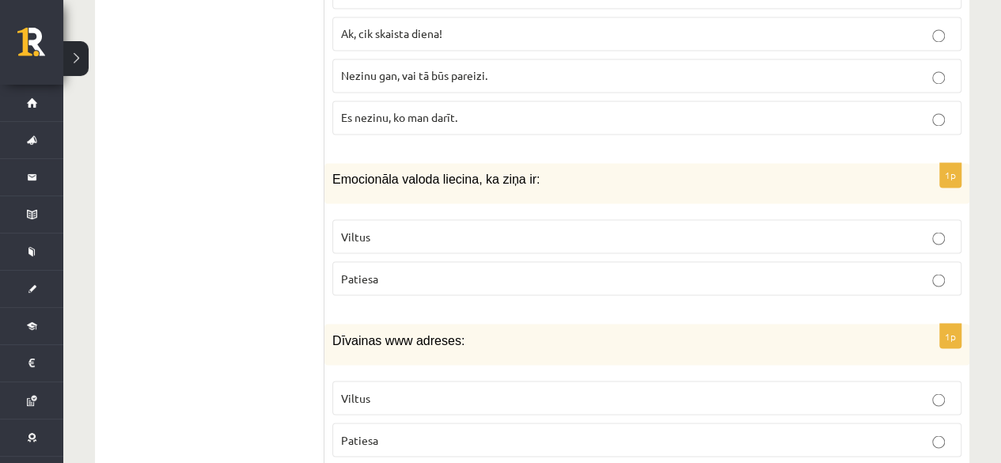
click at [408, 228] on p "Viltus" at bounding box center [647, 236] width 612 height 17
click at [399, 389] on p "Viltus" at bounding box center [647, 397] width 612 height 17
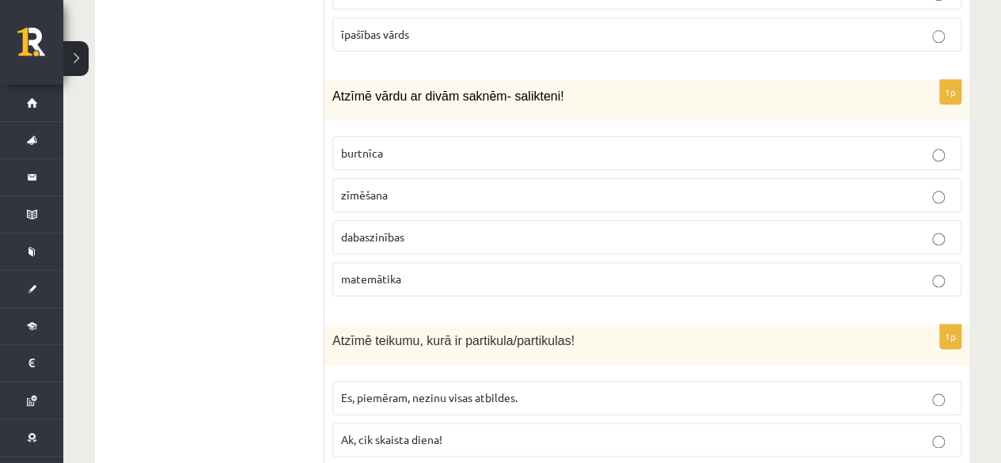
scroll to position [6899, 0]
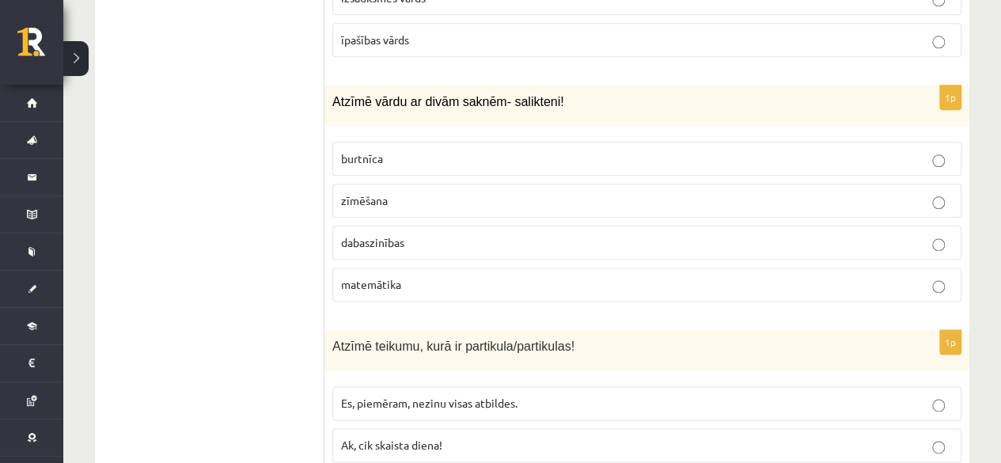
click at [386, 386] on label "Es, piemēram, nezinu visas atbildes." at bounding box center [646, 403] width 629 height 34
click at [416, 234] on p "dabaszinības" at bounding box center [647, 242] width 612 height 17
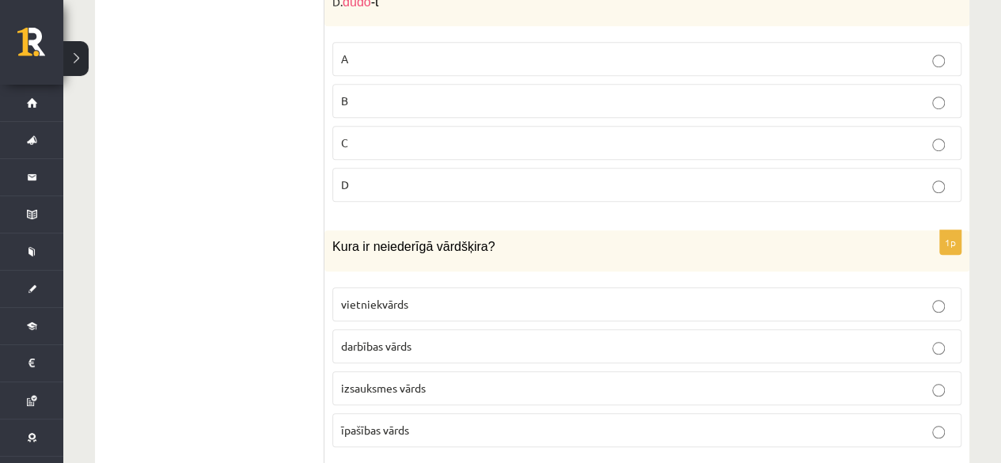
scroll to position [6487, 0]
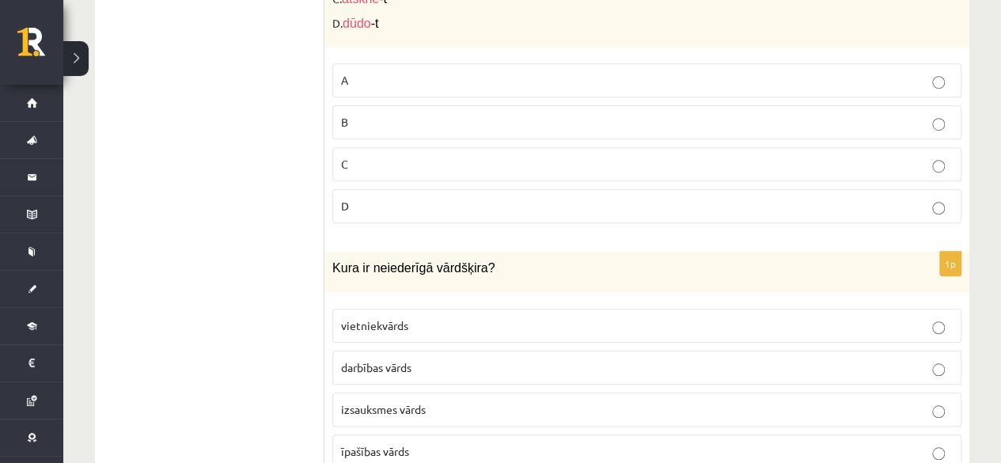
click at [469, 403] on div "1p Kura ir neiederīgā vārdšķira? vietniekvārds darbības vārds izsauksmes vārds …" at bounding box center [647, 366] width 645 height 229
click at [498, 443] on p "īpašības vārds" at bounding box center [647, 451] width 612 height 17
click at [423, 147] on label "C" at bounding box center [646, 164] width 629 height 34
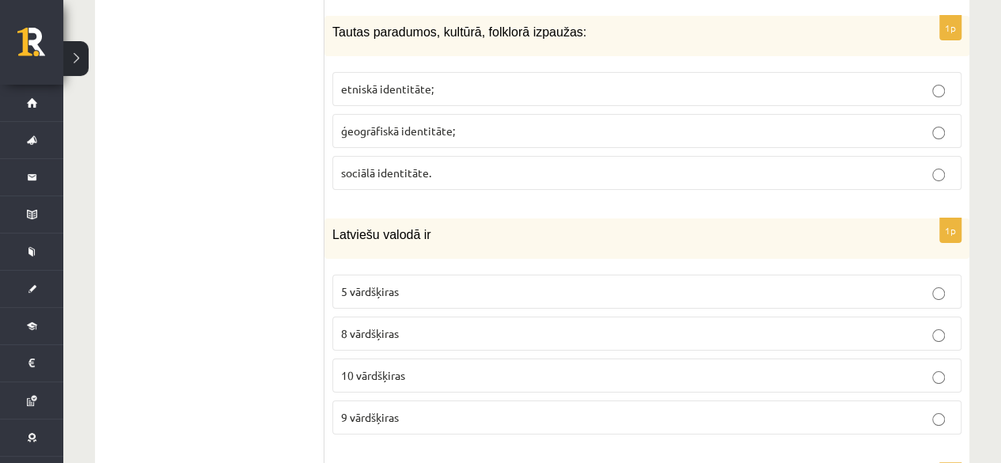
scroll to position [5918, 0]
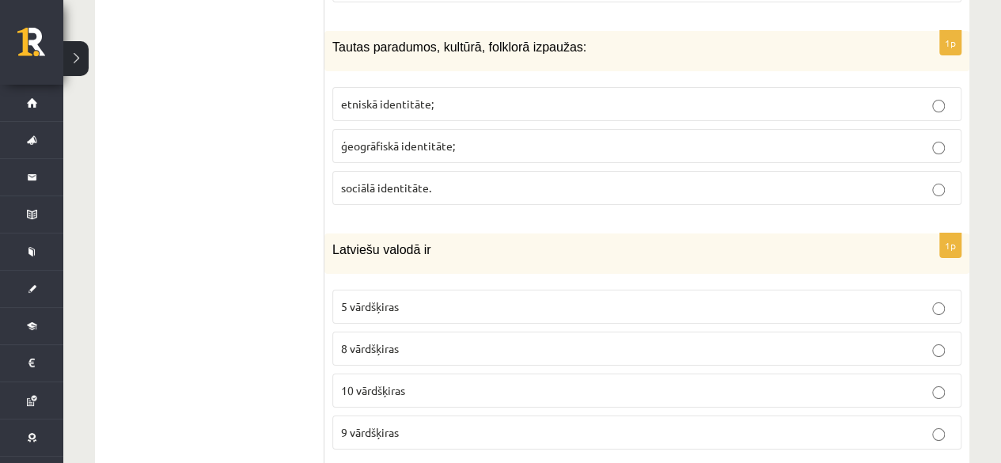
click at [480, 416] on label "9 vārdšķiras" at bounding box center [646, 433] width 629 height 34
click at [594, 87] on label "etniskā identitāte;" at bounding box center [646, 104] width 629 height 34
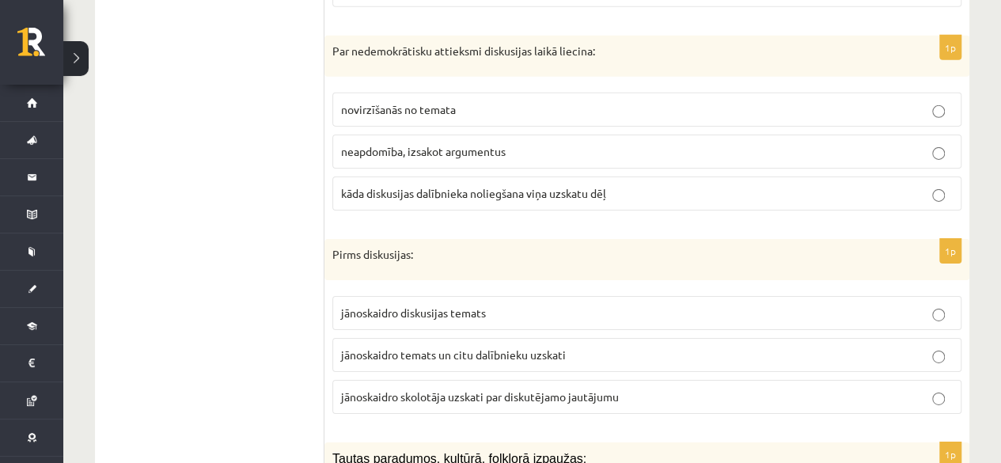
scroll to position [5474, 0]
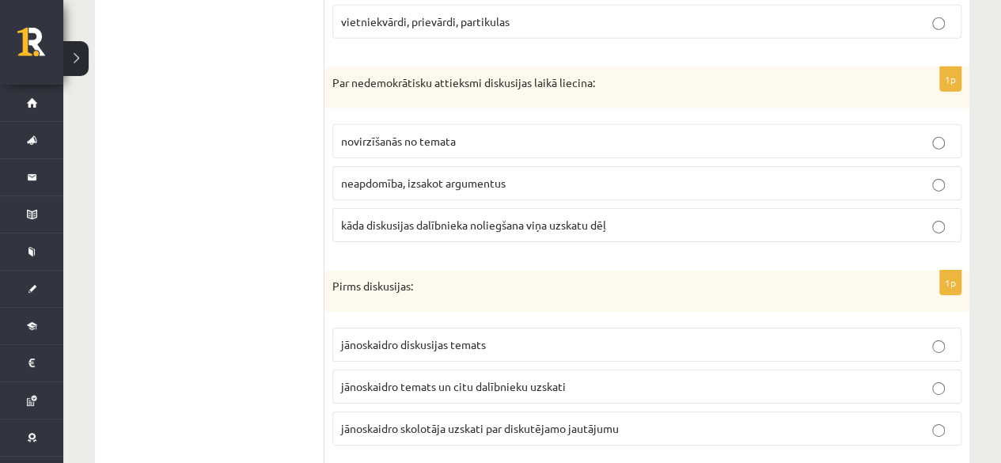
click at [426, 328] on label "jānoskaidro diskusijas temats" at bounding box center [646, 345] width 629 height 34
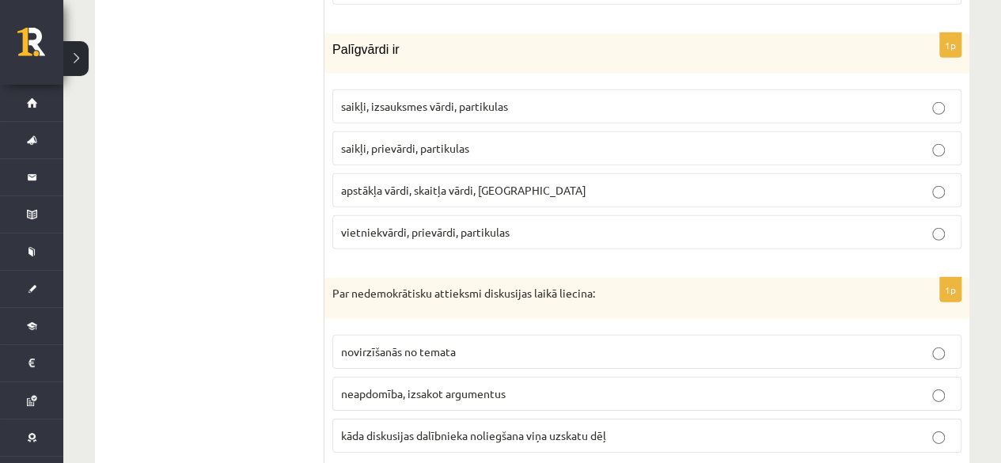
scroll to position [5253, 0]
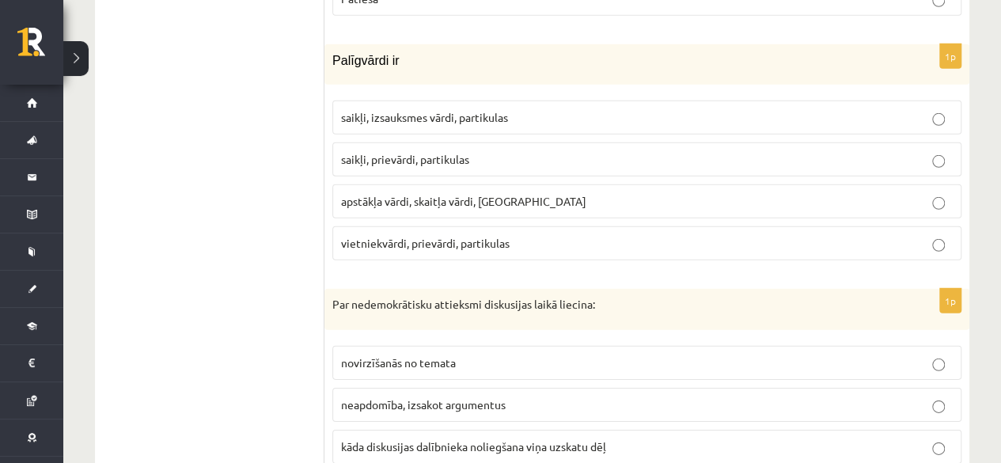
click at [354, 439] on span "kāda diskusijas dalībnieka noliegšana viņa uzskatu dēļ" at bounding box center [473, 446] width 265 height 14
click at [467, 236] on span "vietniekvārdi, prievārdi, partikulas" at bounding box center [425, 243] width 169 height 14
click at [481, 142] on label "saikļi, prievārdi, partikulas" at bounding box center [646, 159] width 629 height 34
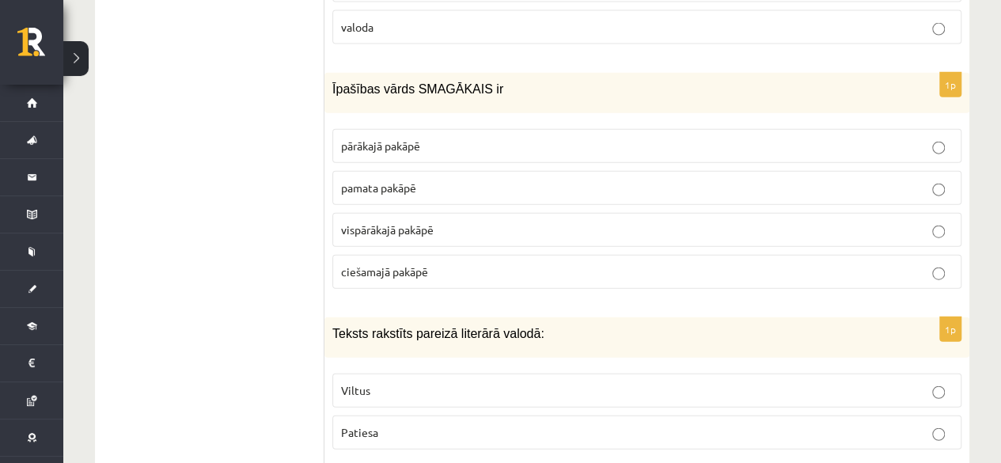
scroll to position [4809, 0]
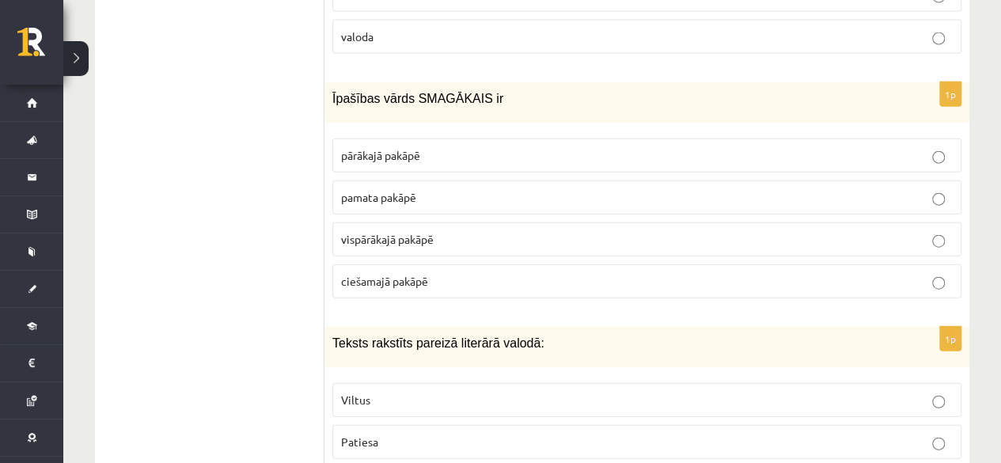
click at [505, 425] on label "Patiesa" at bounding box center [646, 442] width 629 height 34
click at [458, 147] on p "pārākajā pakāpē" at bounding box center [647, 155] width 612 height 17
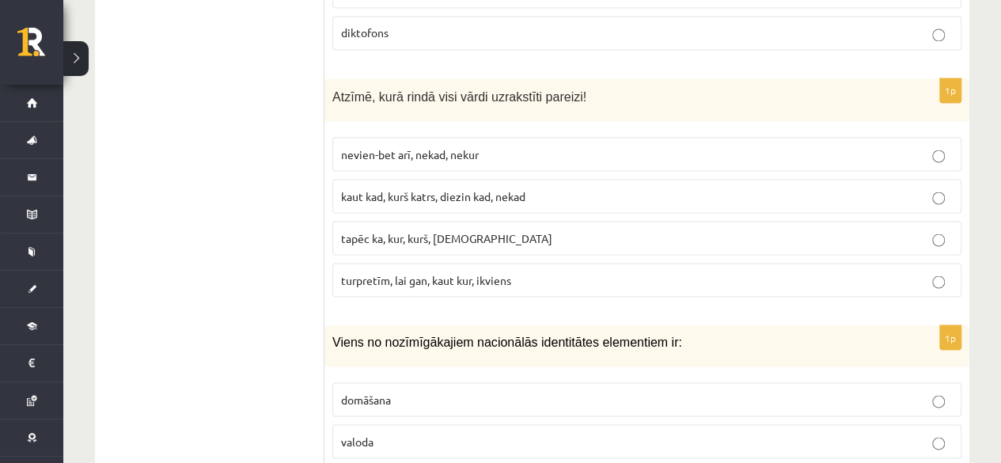
scroll to position [4398, 0]
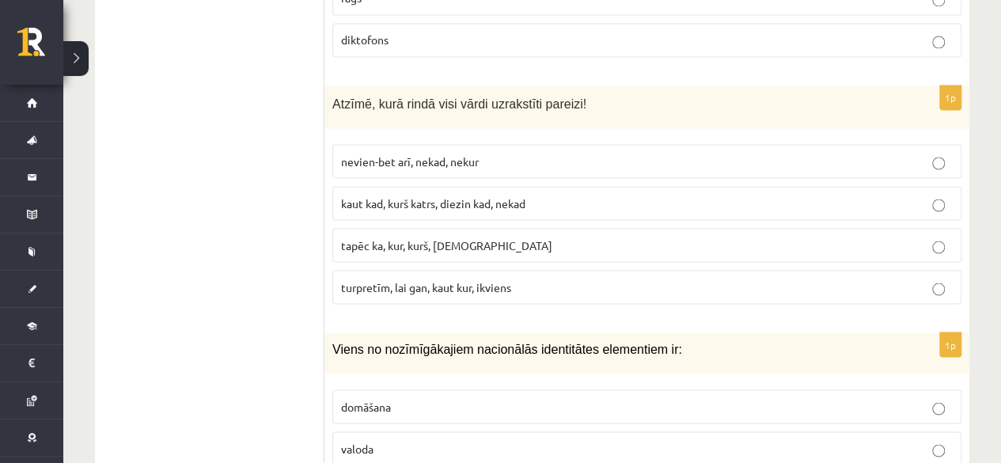
click at [405, 440] on p "valoda" at bounding box center [647, 448] width 612 height 17
click at [453, 279] on span "turpretīm, lai gan, kaut kur, ikviens" at bounding box center [426, 286] width 170 height 14
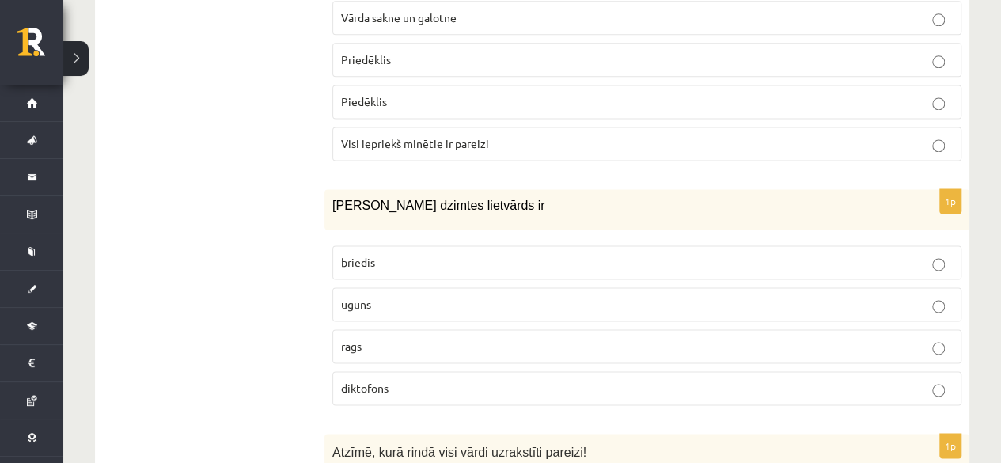
scroll to position [4018, 0]
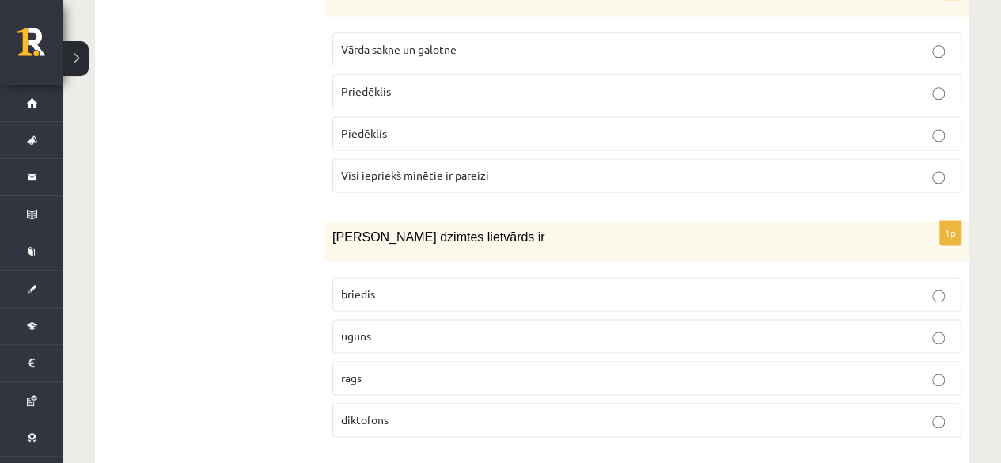
click at [377, 328] on p "uguns" at bounding box center [647, 336] width 612 height 17
click at [497, 167] on p "Visi iepriekš minētie ir pareizi" at bounding box center [647, 175] width 612 height 17
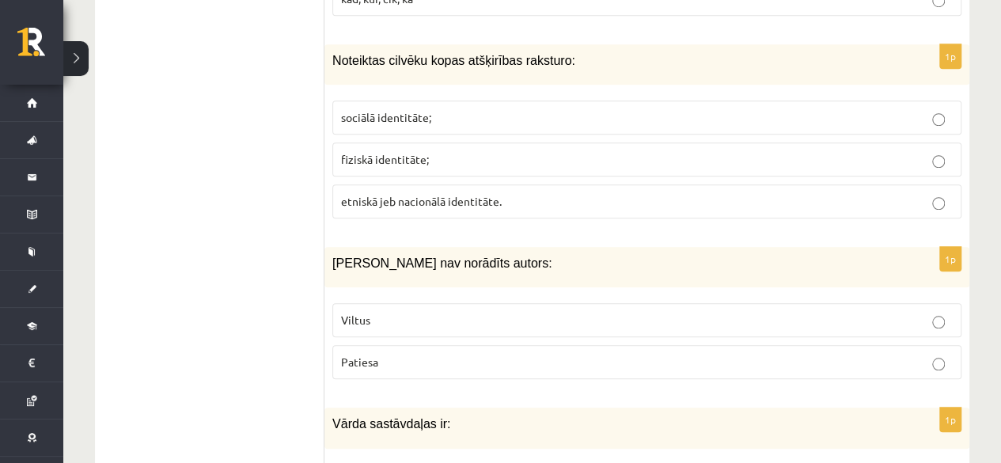
scroll to position [3554, 0]
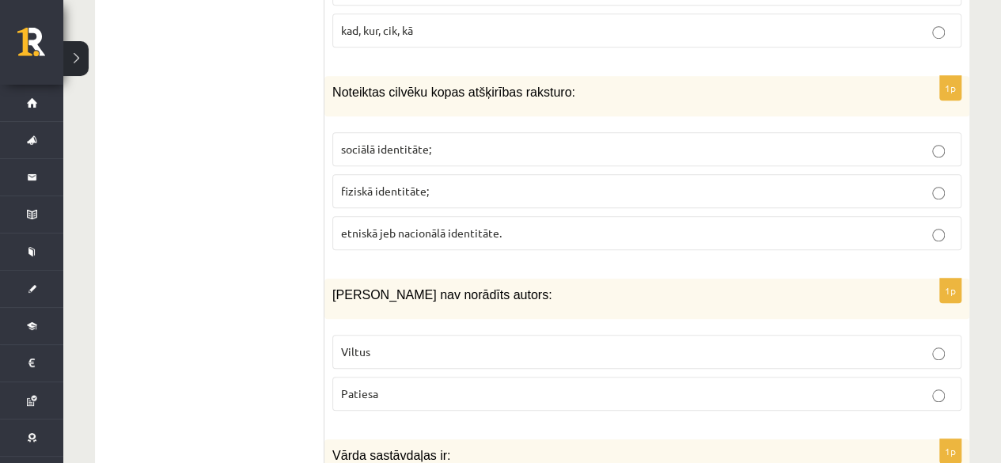
click at [393, 344] on p "Viltus" at bounding box center [647, 352] width 612 height 17
click at [492, 141] on p "sociālā identitāte;" at bounding box center [647, 149] width 612 height 17
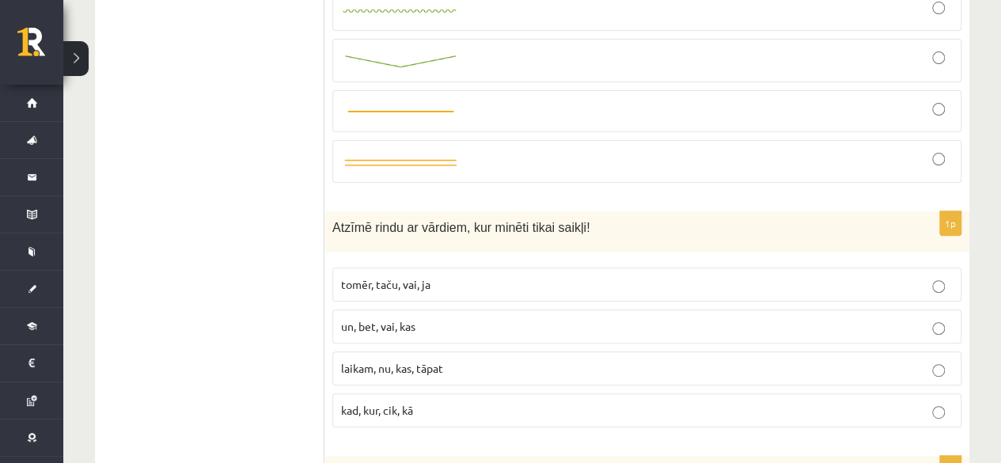
scroll to position [3142, 0]
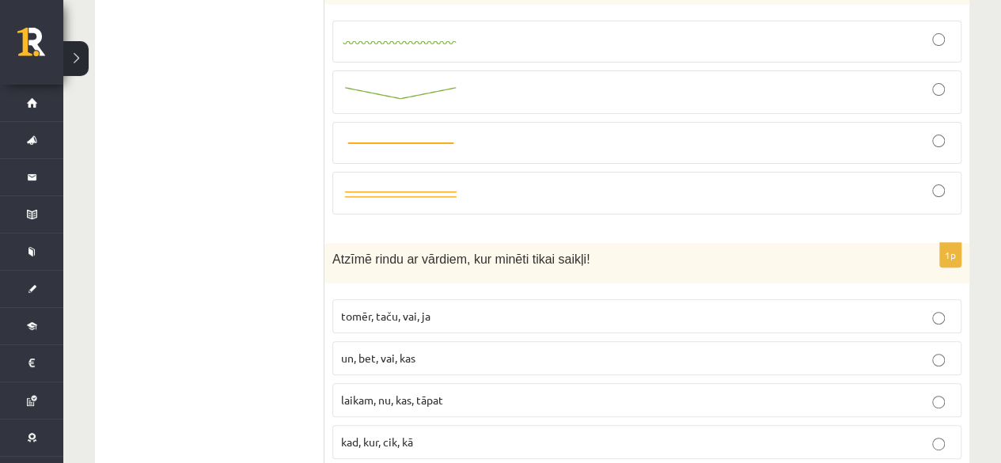
click at [376, 309] on span "tomēr, taču, vai, ja" at bounding box center [385, 316] width 89 height 14
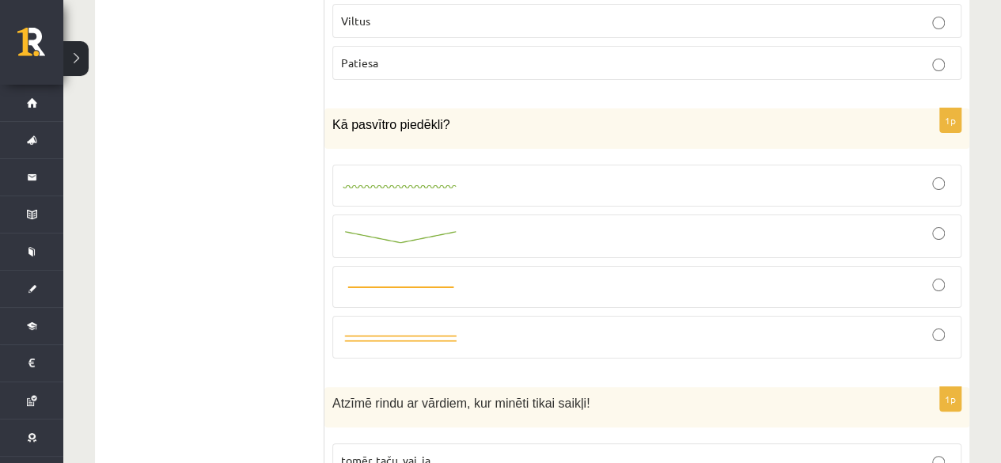
scroll to position [2989, 0]
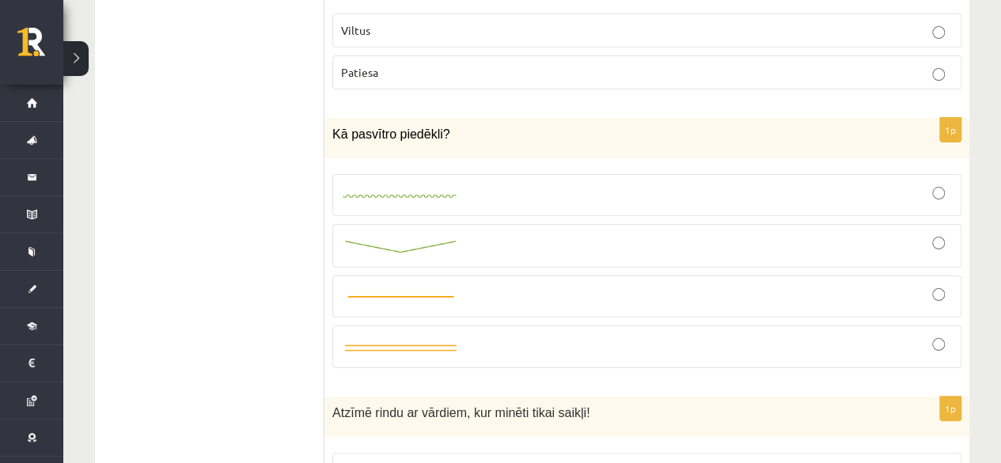
click at [514, 174] on label at bounding box center [646, 195] width 629 height 42
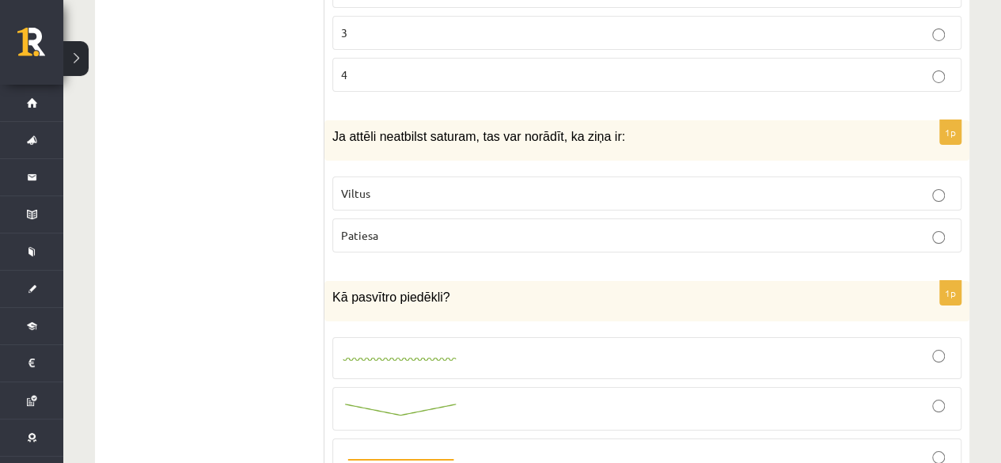
scroll to position [2756, 0]
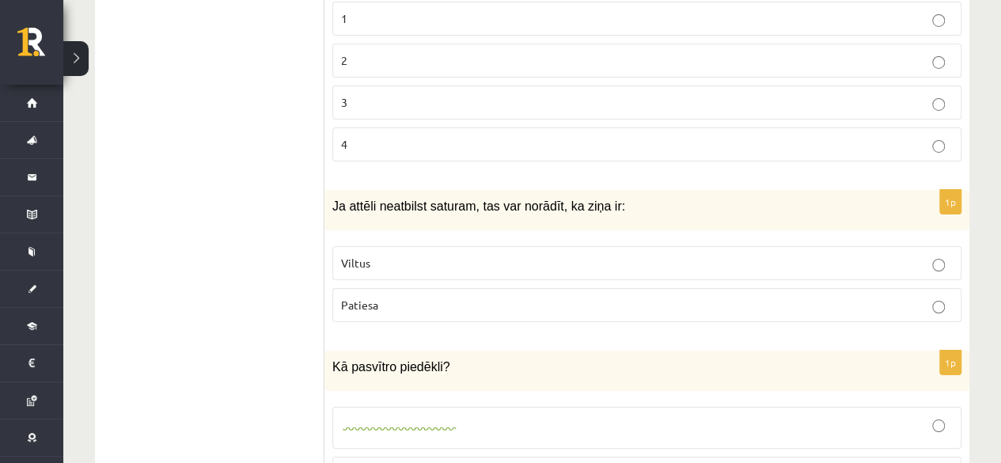
click at [461, 255] on p "Viltus" at bounding box center [647, 263] width 612 height 17
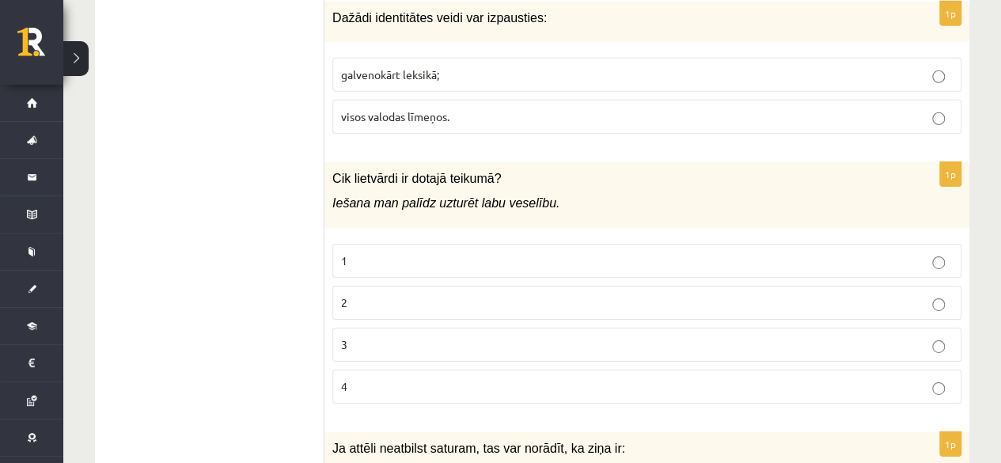
scroll to position [2484, 0]
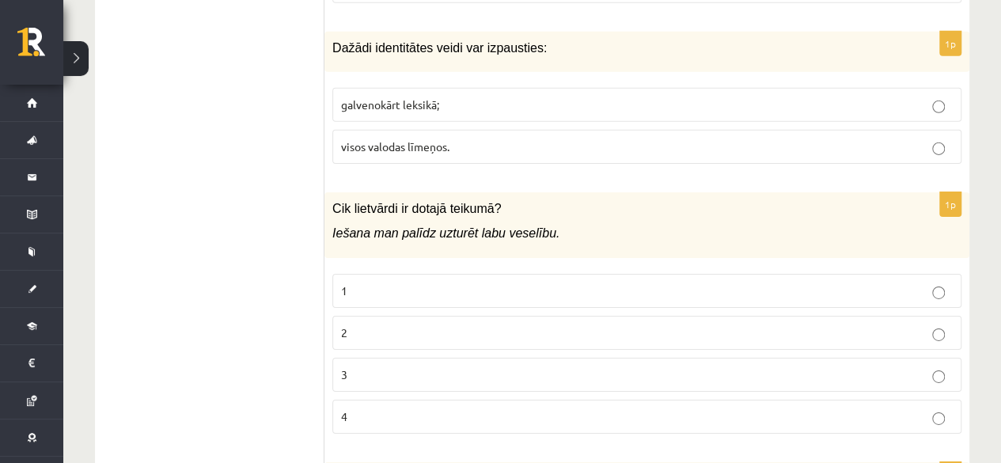
click at [502, 366] on p "3" at bounding box center [647, 374] width 612 height 17
click at [727, 139] on p "visos valodas līmeņos." at bounding box center [647, 147] width 612 height 17
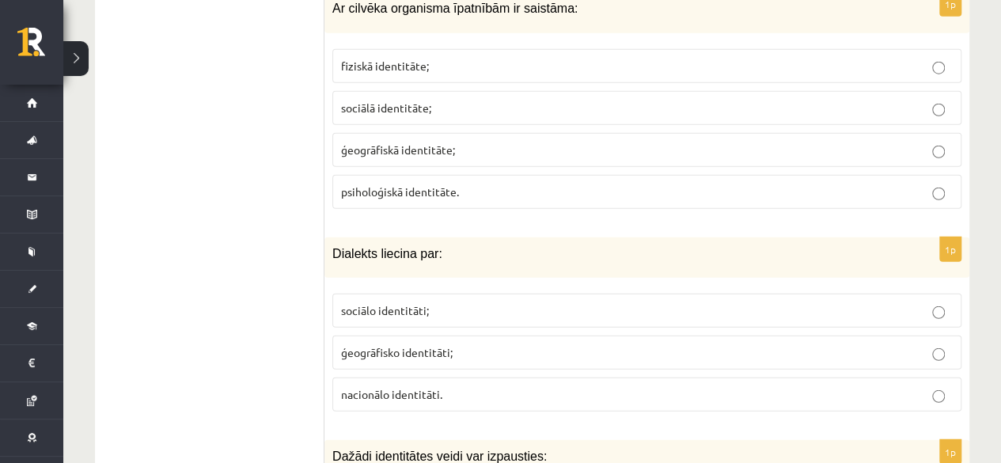
scroll to position [2062, 0]
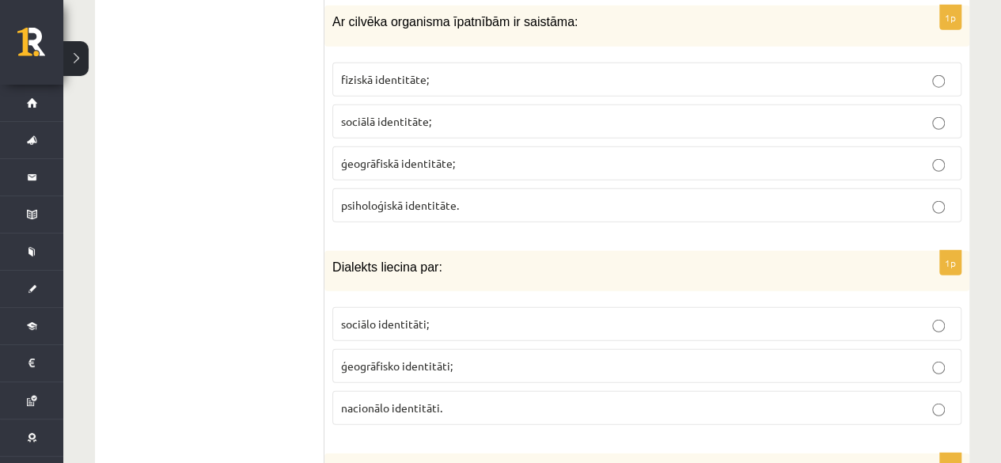
click at [436, 359] on span "ģeogrāfisko identitāti;" at bounding box center [397, 366] width 112 height 14
click at [424, 72] on span "fiziskā identitāte;" at bounding box center [385, 79] width 88 height 14
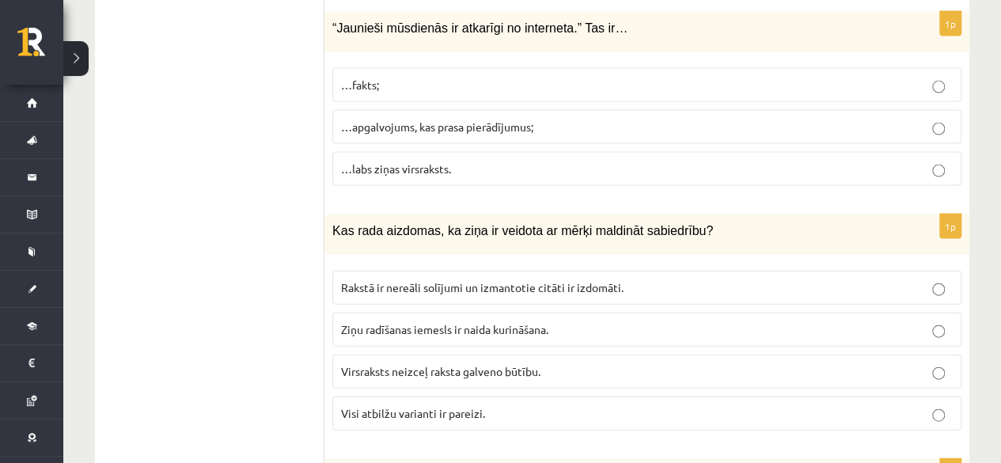
scroll to position [1597, 0]
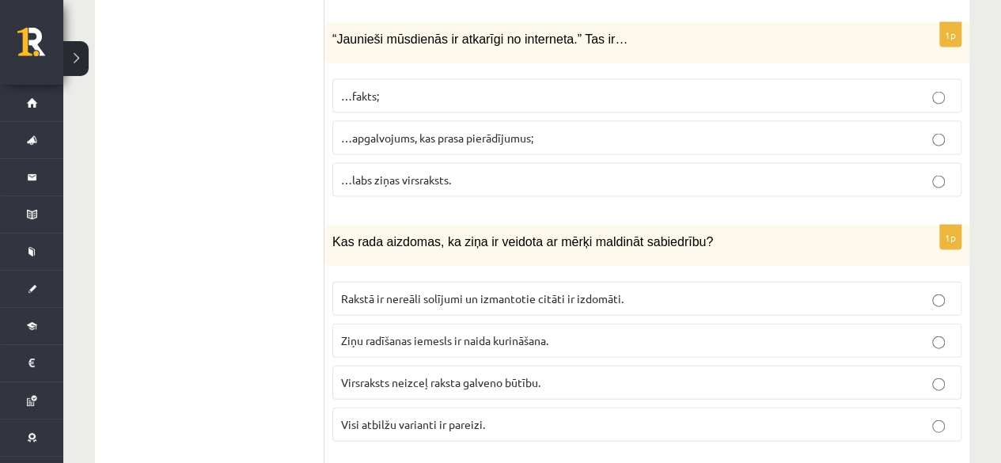
click at [377, 408] on label "Visi atbilžu varianti ir pareizi." at bounding box center [646, 425] width 629 height 34
click at [393, 417] on span "Visi atbilžu varianti ir pareizi." at bounding box center [413, 424] width 144 height 14
click at [481, 131] on span "…apgalvojums, kas prasa pierādījumus;" at bounding box center [437, 138] width 192 height 14
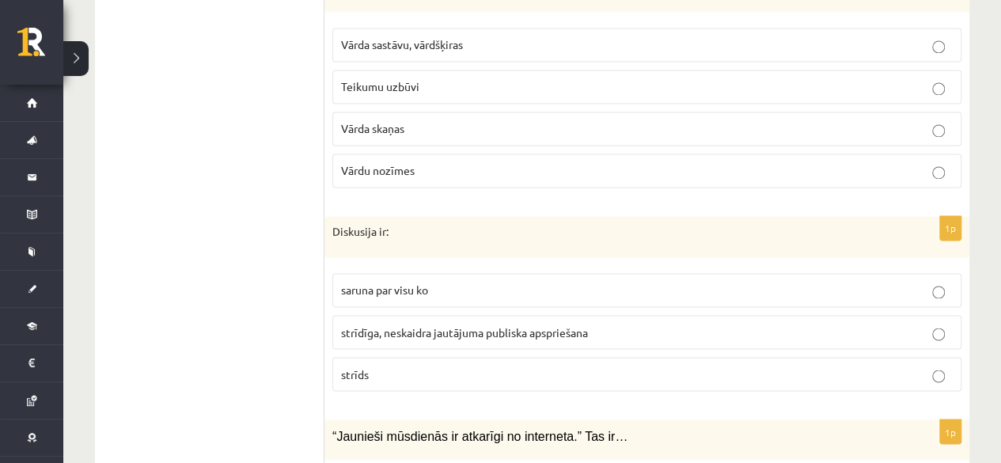
scroll to position [1186, 0]
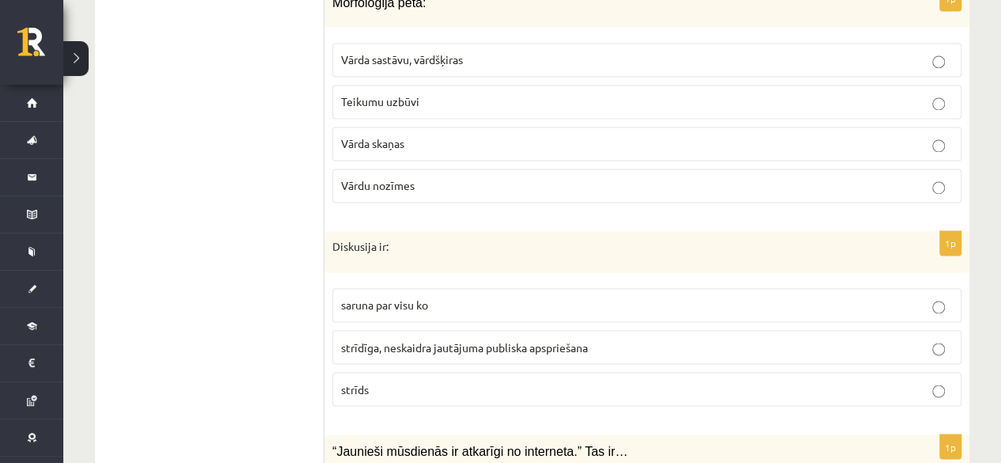
click at [495, 340] on span "strīdīga, neskaidra jautājuma publiska apspriešana" at bounding box center [464, 347] width 247 height 14
click at [474, 51] on p "Vārda sastāvu, vārdšķiras" at bounding box center [647, 59] width 612 height 17
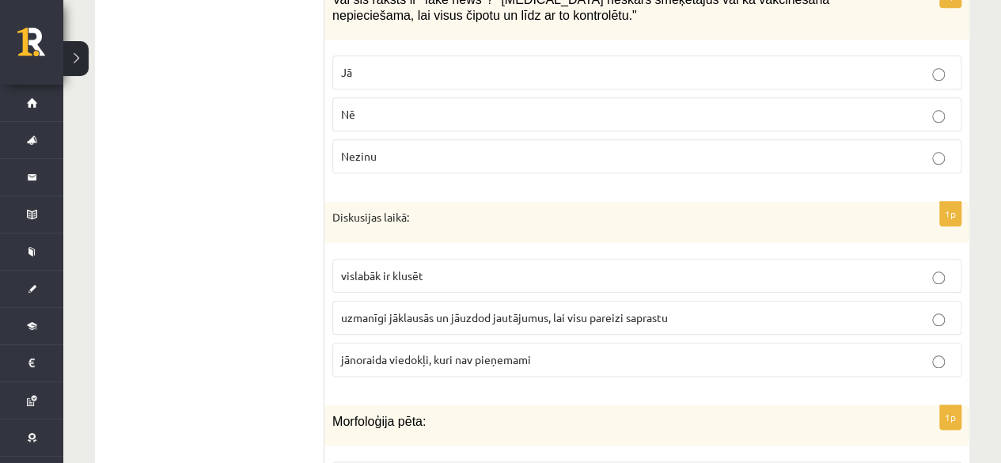
scroll to position [754, 0]
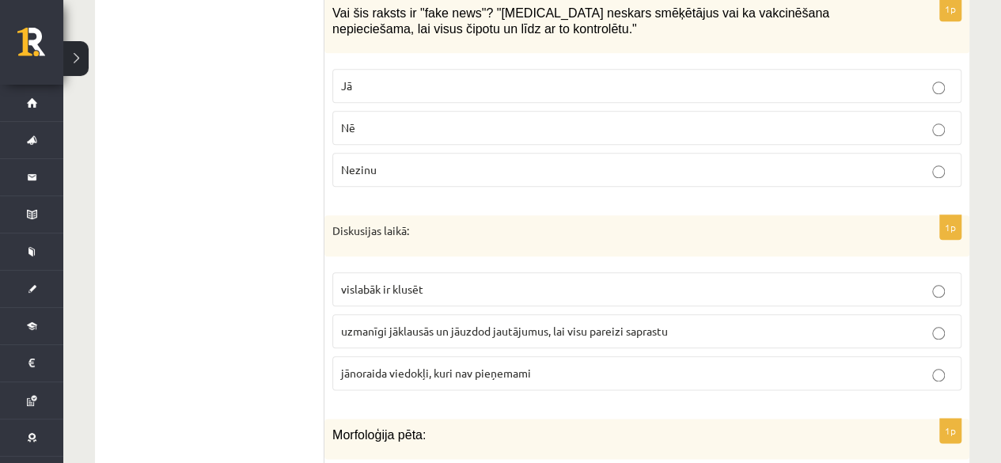
click at [386, 324] on span "uzmanīgi jāklausās un jāuzdod jautājumus, lai visu pareizi saprastu" at bounding box center [504, 331] width 327 height 14
click at [551, 78] on p "Jā" at bounding box center [647, 86] width 612 height 17
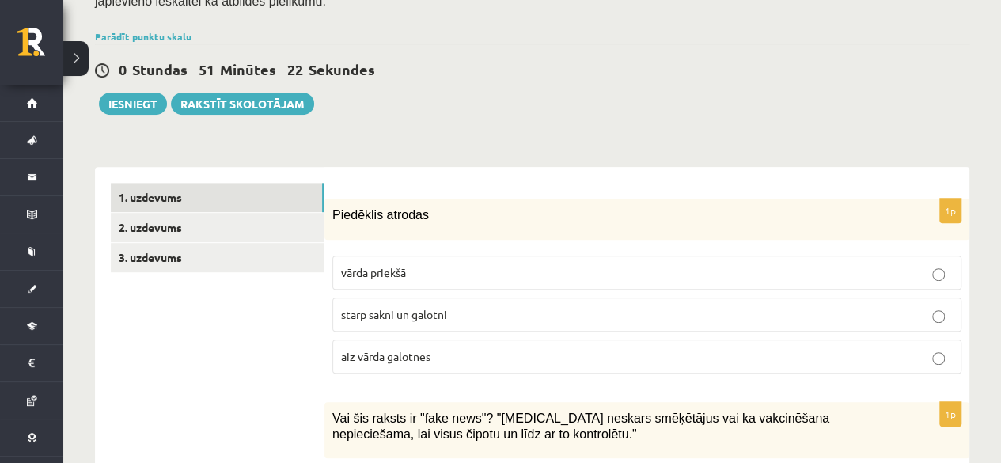
click at [720, 306] on p "starp sakni un galotni" at bounding box center [647, 314] width 612 height 17
click at [219, 213] on link "2. uzdevums" at bounding box center [217, 227] width 213 height 29
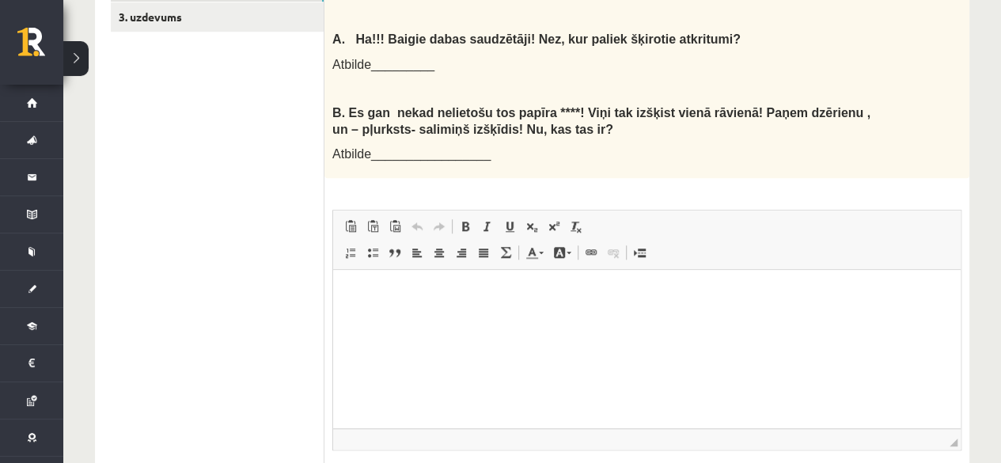
scroll to position [579, 0]
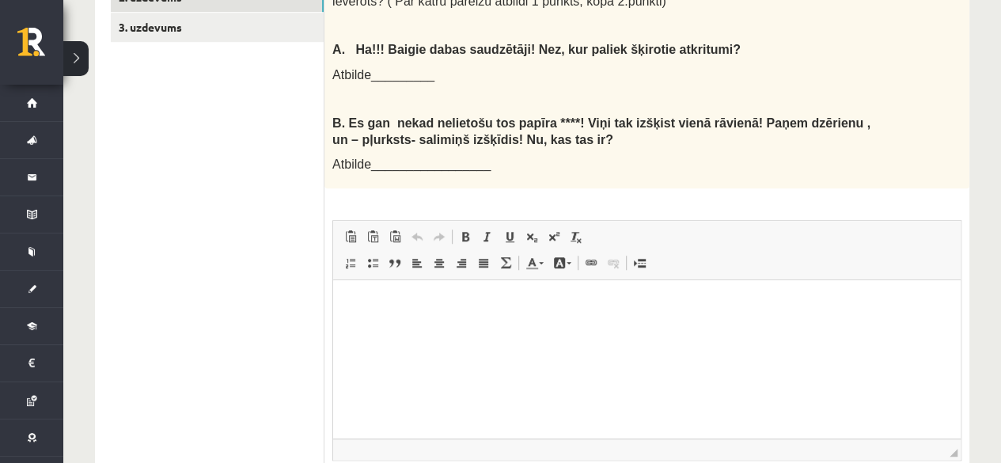
click at [754, 306] on p "Bagātinātā teksta redaktors, wiswyg-editor-user-answer-47433853091300" at bounding box center [647, 304] width 596 height 17
click at [750, 301] on p "To enrich screen reader interactions, please activate Accessibility in Grammarl…" at bounding box center [647, 304] width 596 height 17
click at [398, 313] on html at bounding box center [647, 304] width 628 height 48
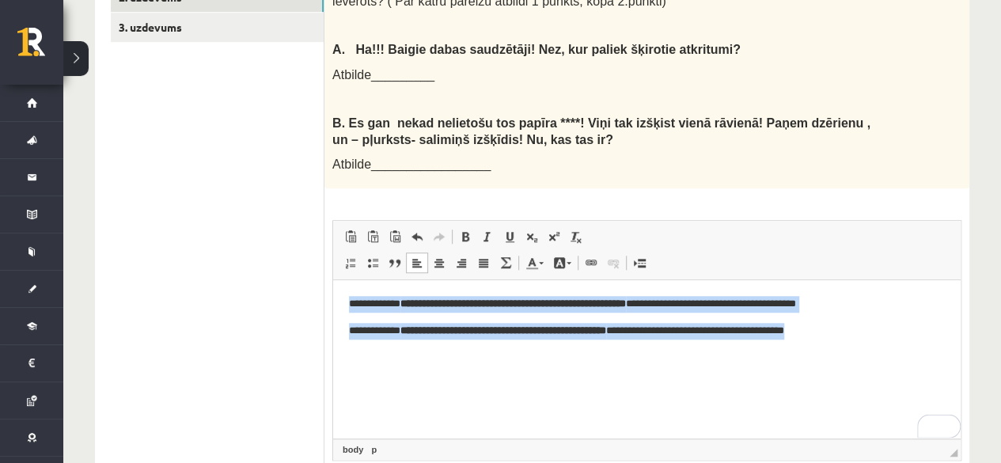
drag, startPoint x: 914, startPoint y: 339, endPoint x: 261, endPoint y: 223, distance: 663.2
click at [333, 280] on html "**********" at bounding box center [647, 317] width 628 height 74
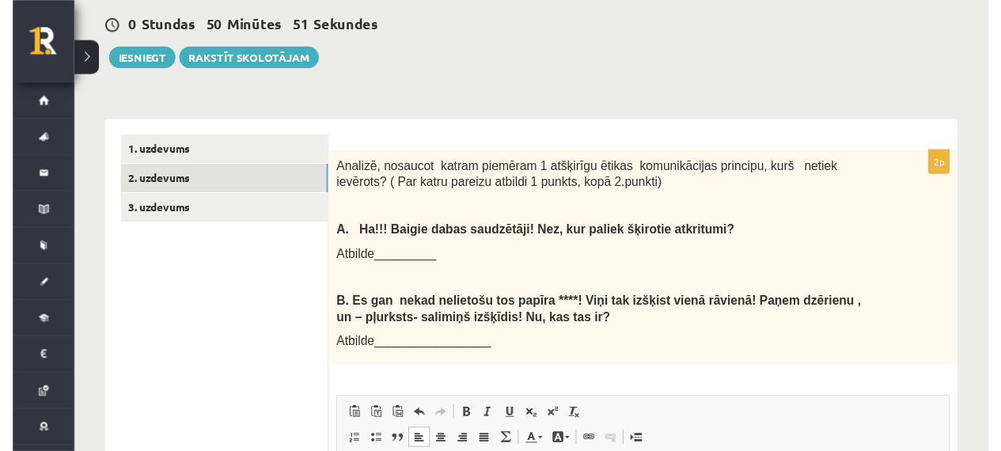
scroll to position [393, 0]
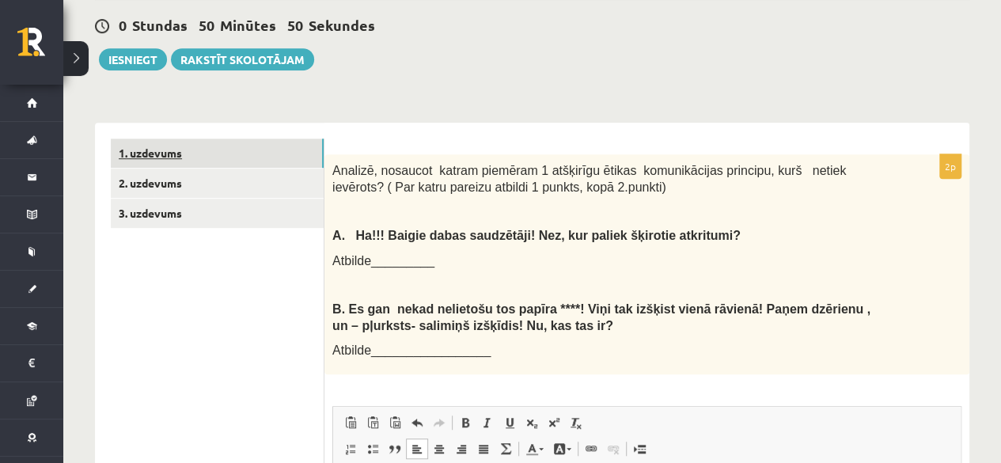
click at [264, 139] on link "1. uzdevums" at bounding box center [217, 153] width 213 height 29
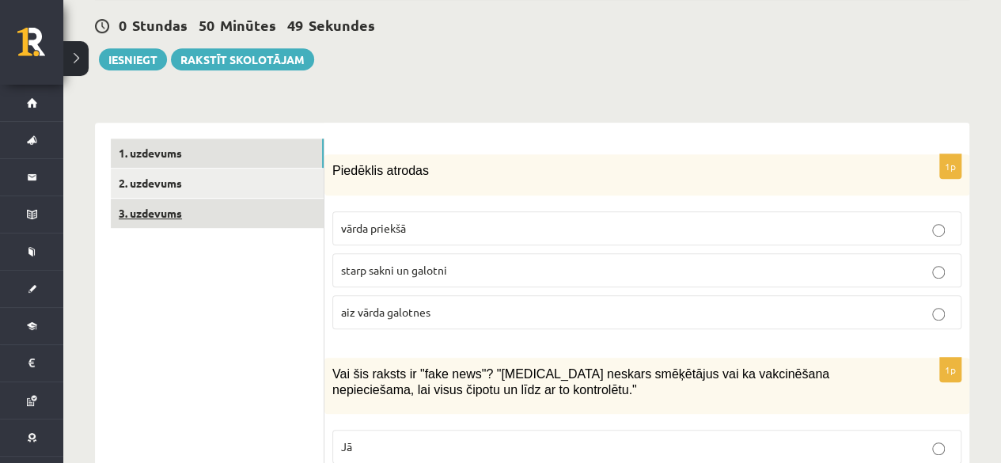
drag, startPoint x: 264, startPoint y: 126, endPoint x: 233, endPoint y: 203, distance: 83.8
click at [233, 203] on link "3. uzdevums" at bounding box center [217, 213] width 213 height 29
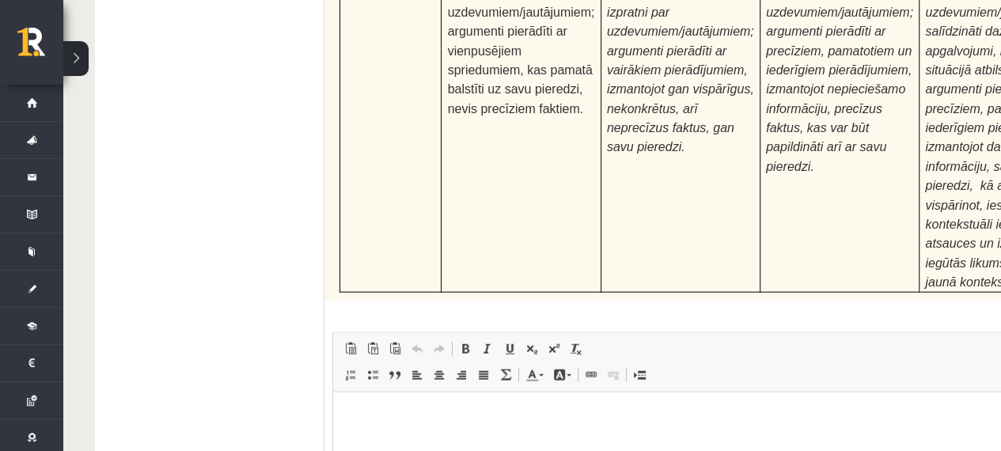
scroll to position [5126, 0]
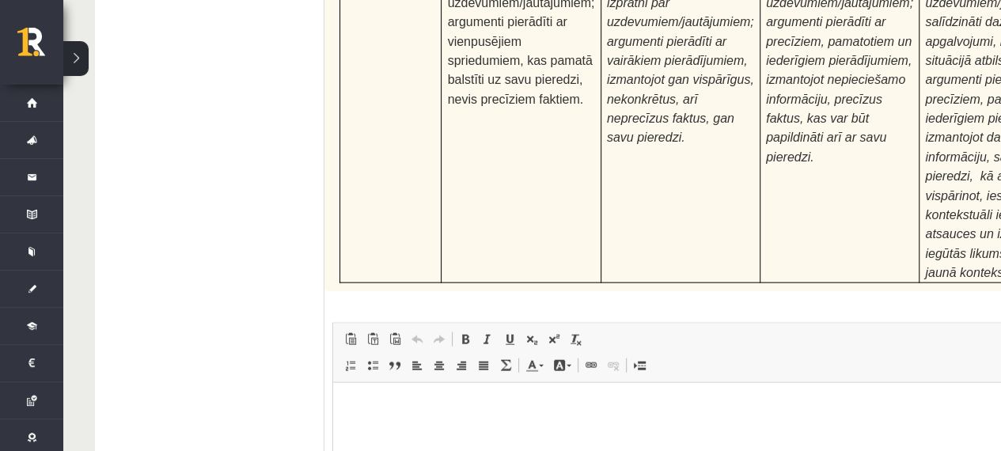
type input "**********"
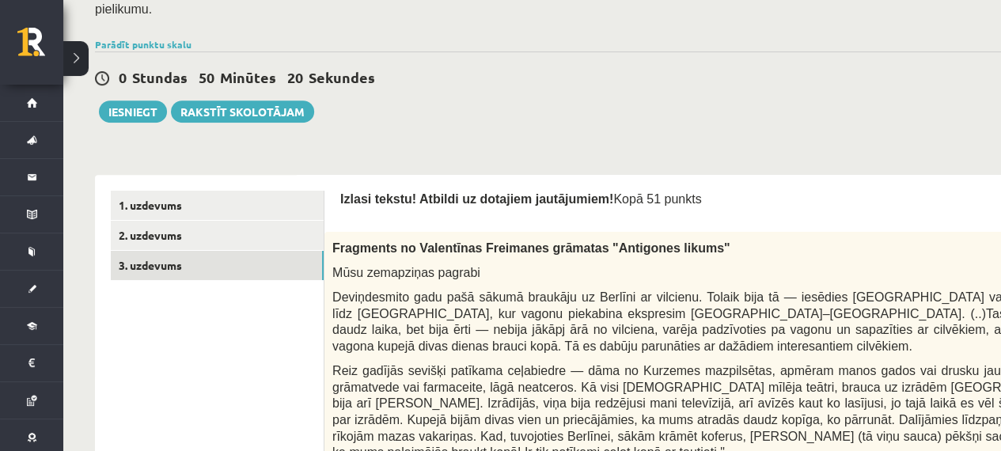
scroll to position [165, 0]
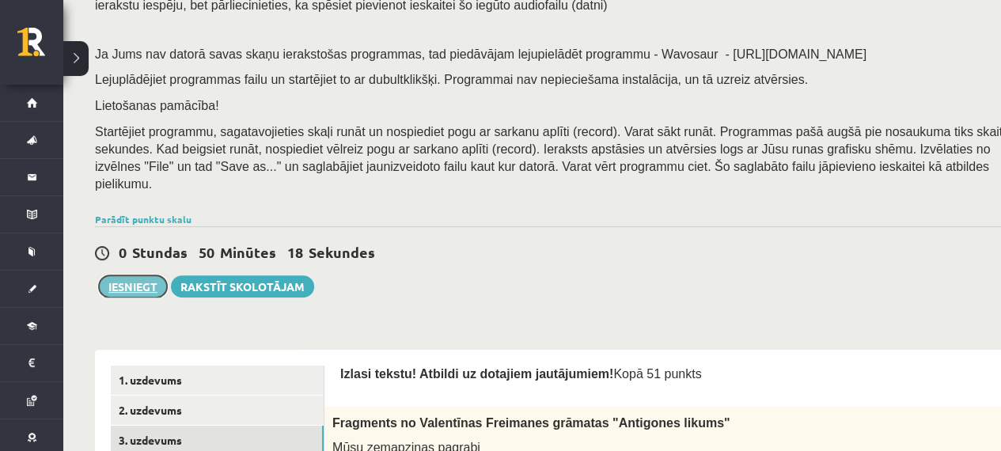
click at [142, 275] on button "Iesniegt" at bounding box center [133, 286] width 68 height 22
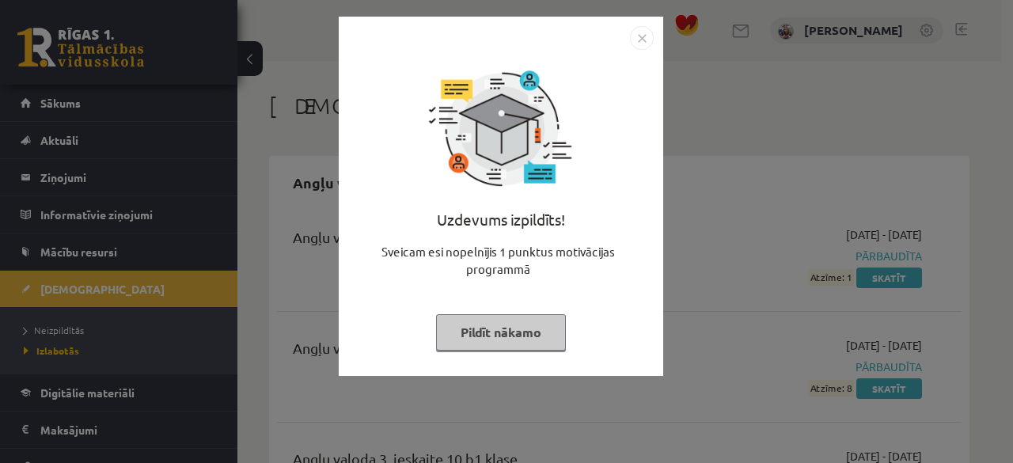
click at [635, 39] on img "Close" at bounding box center [642, 38] width 24 height 24
